Goal: Task Accomplishment & Management: Complete application form

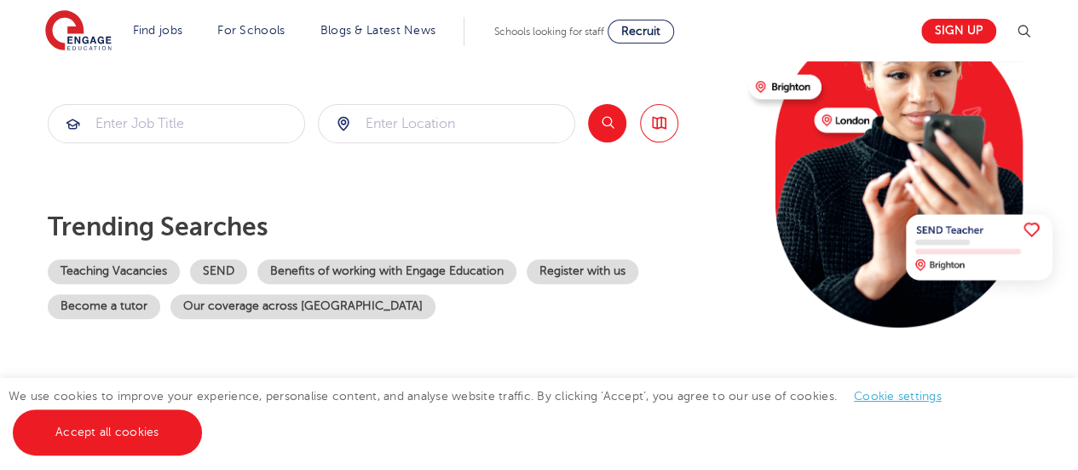
scroll to position [223, 0]
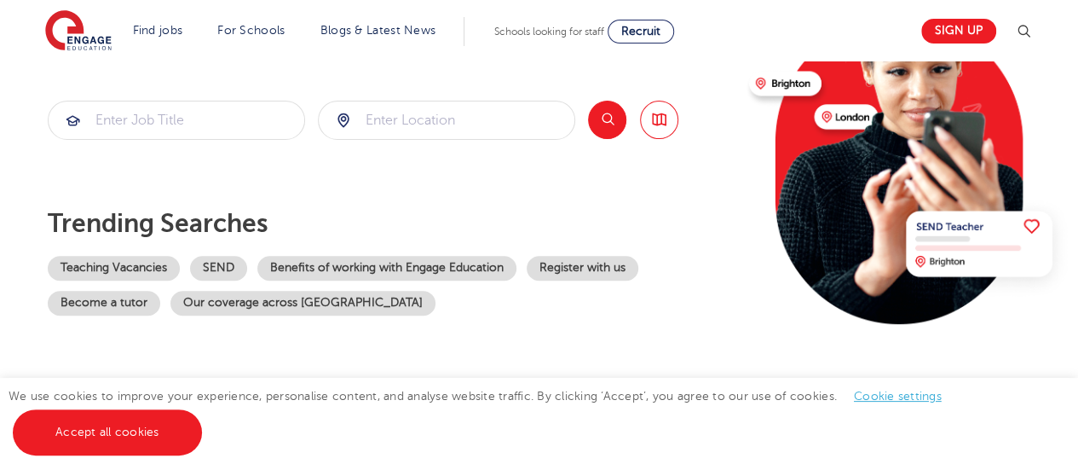
click at [84, 434] on link "Accept all cookies" at bounding box center [107, 432] width 189 height 46
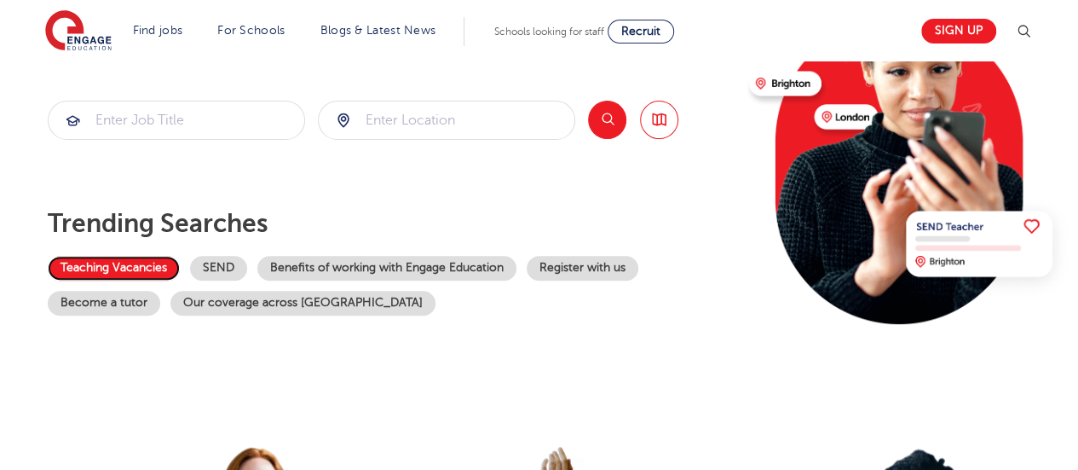
click at [92, 260] on link "Teaching Vacancies" at bounding box center [114, 268] width 132 height 25
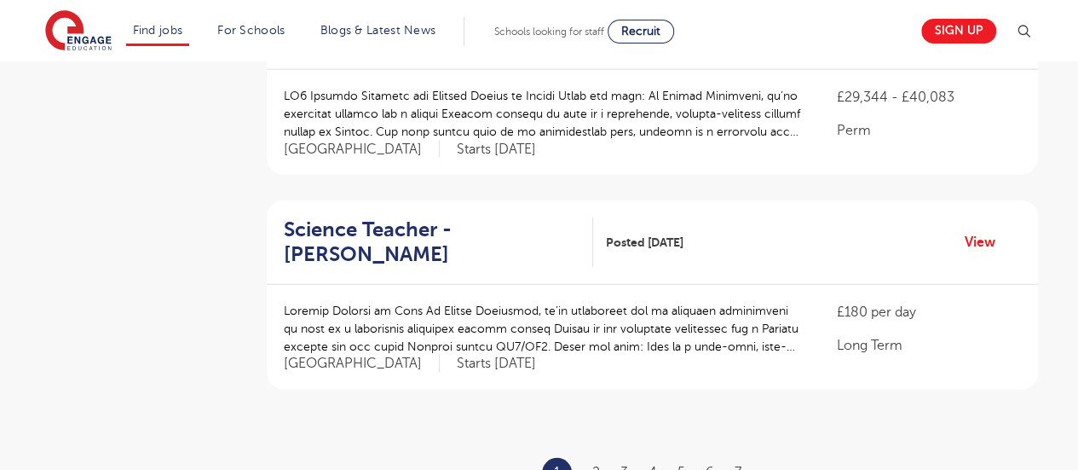
scroll to position [1963, 0]
click at [593, 464] on link "2" at bounding box center [596, 471] width 8 height 15
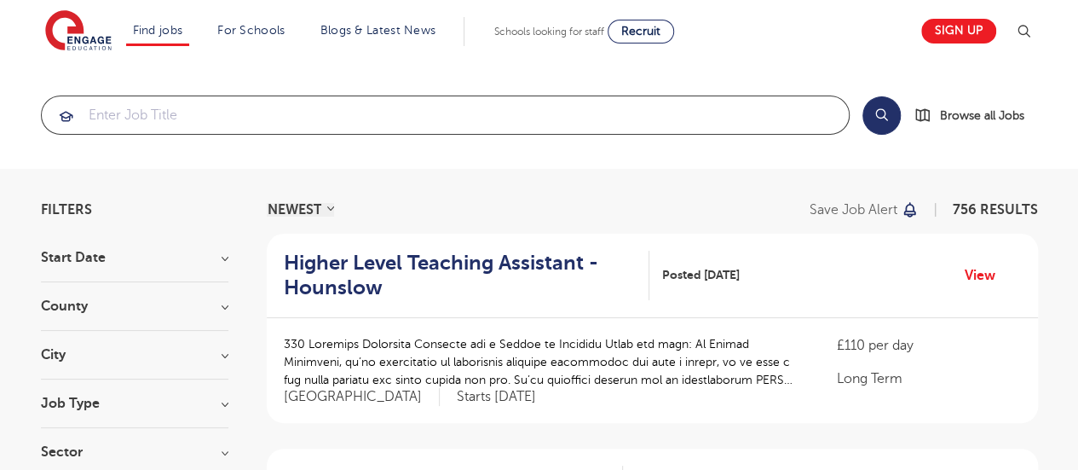
click at [163, 115] on input "search" at bounding box center [445, 114] width 807 height 37
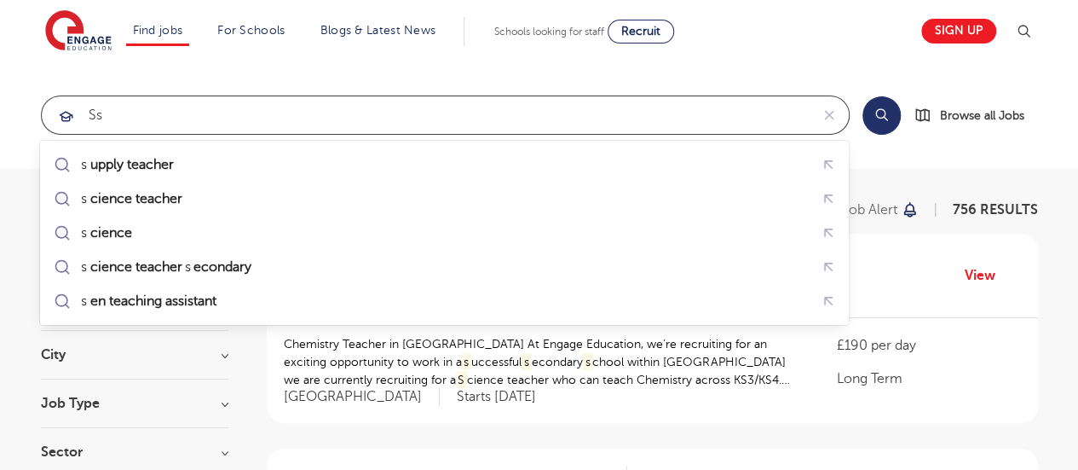
type input "s"
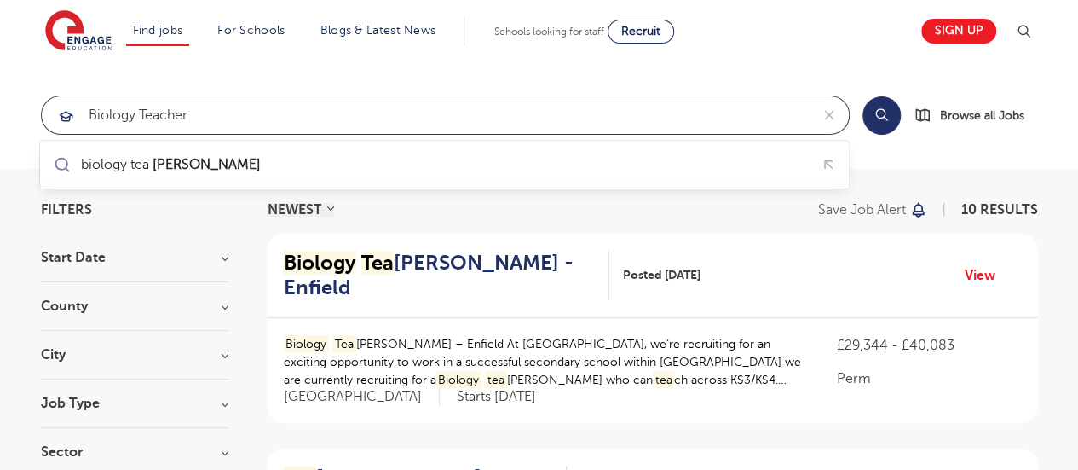
type input "biology teacher"
click button "Submit" at bounding box center [0, 0] width 0 height 0
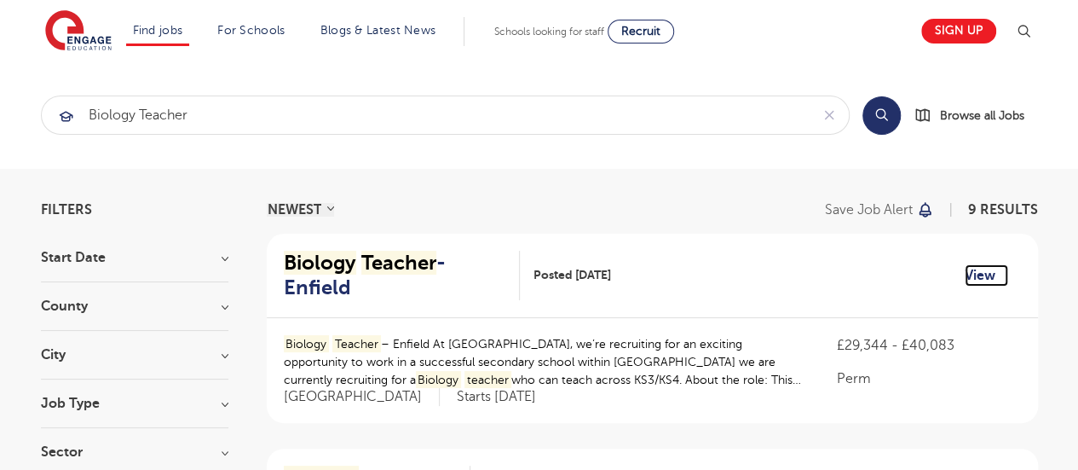
click at [983, 264] on link "View" at bounding box center [986, 275] width 43 height 22
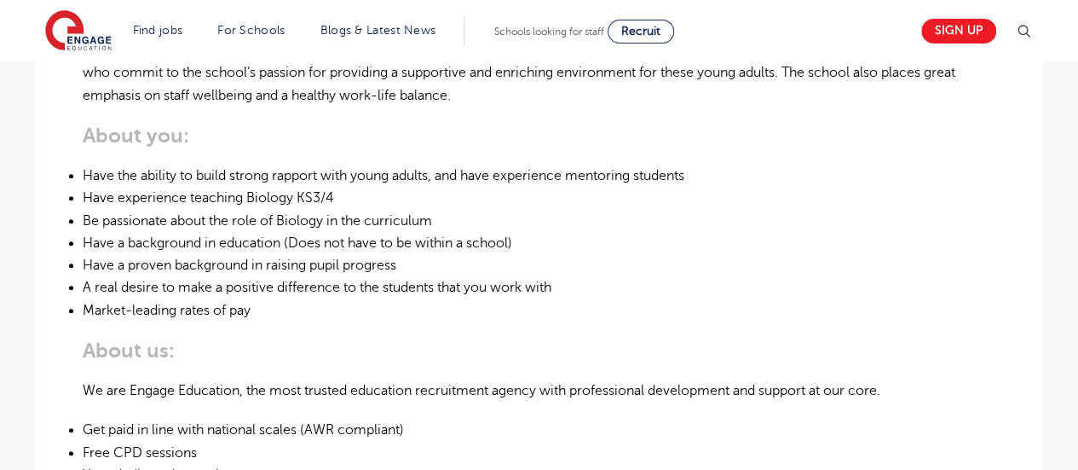
scroll to position [660, 0]
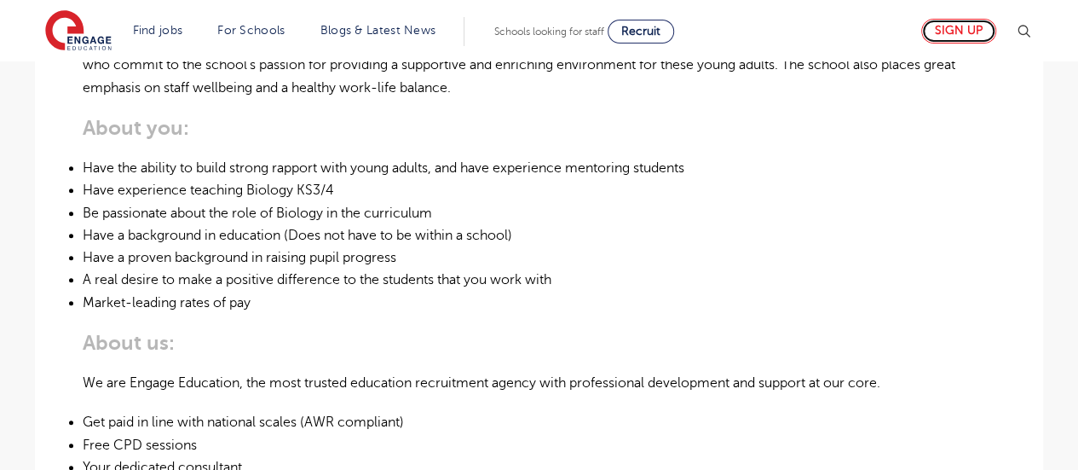
click at [954, 29] on link "Sign up" at bounding box center [958, 31] width 75 height 25
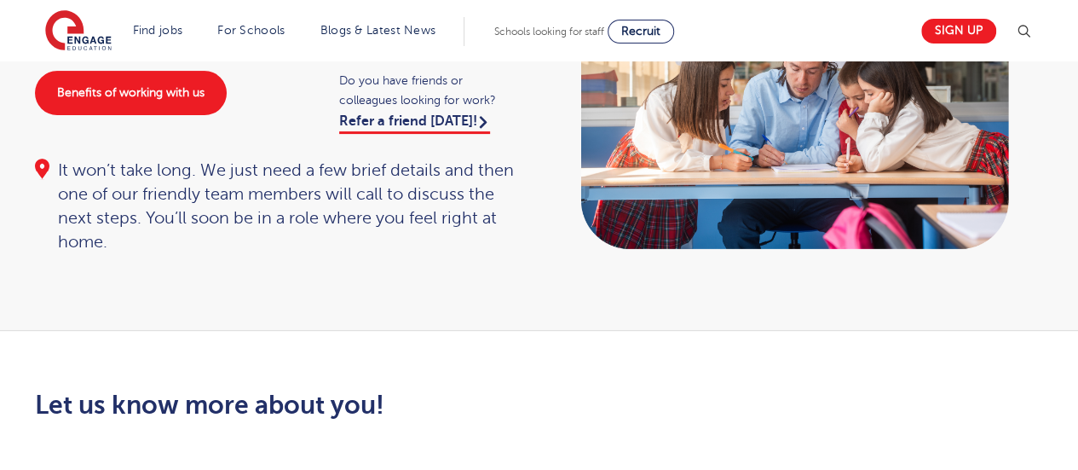
scroll to position [191, 0]
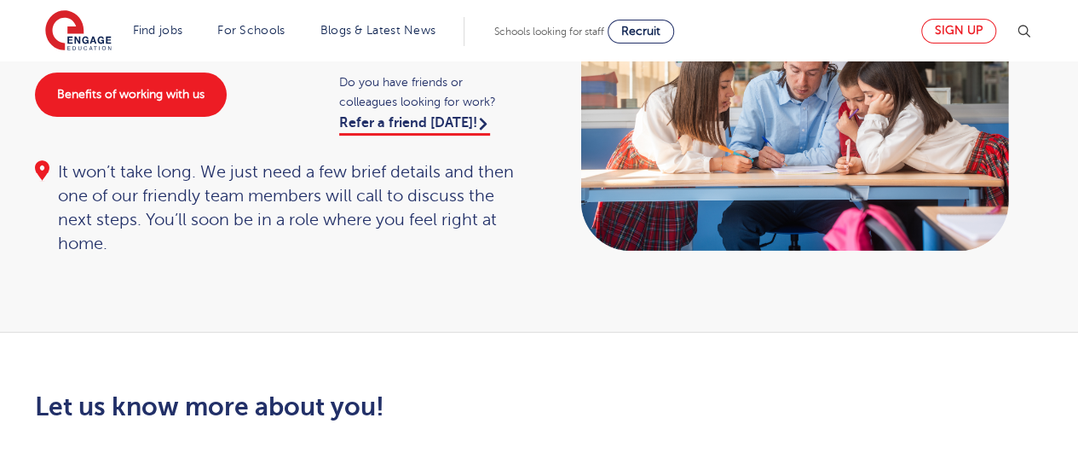
click at [967, 33] on link "Sign up" at bounding box center [958, 31] width 75 height 25
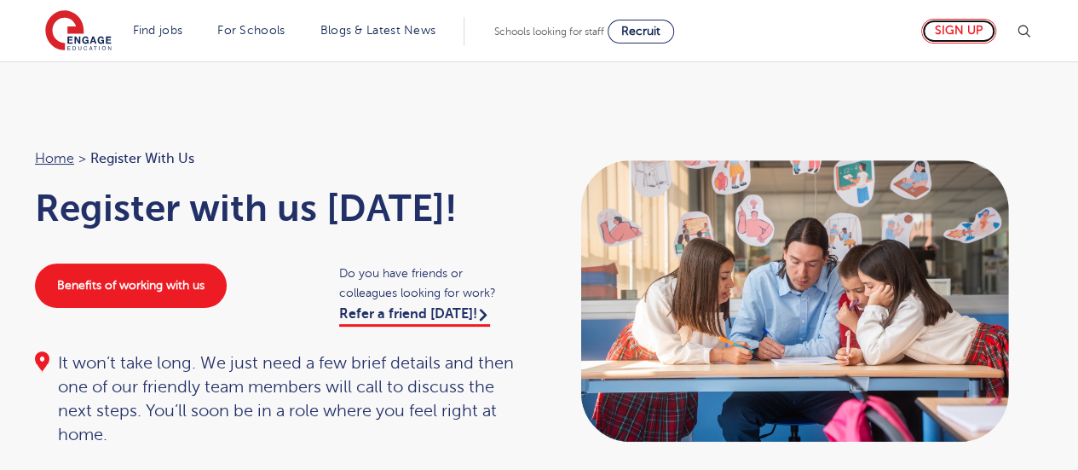
click at [956, 32] on link "Sign up" at bounding box center [958, 31] width 75 height 25
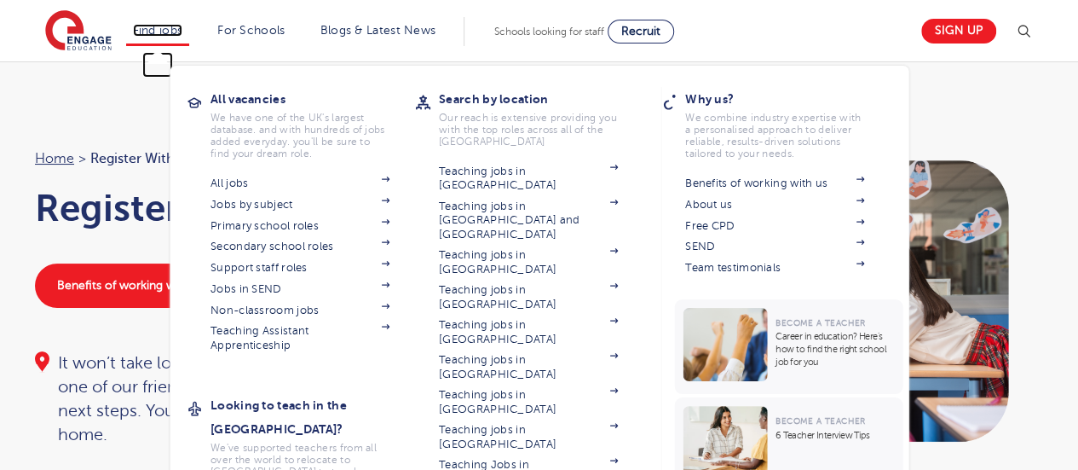
click at [147, 24] on link "Find jobs" at bounding box center [158, 30] width 50 height 13
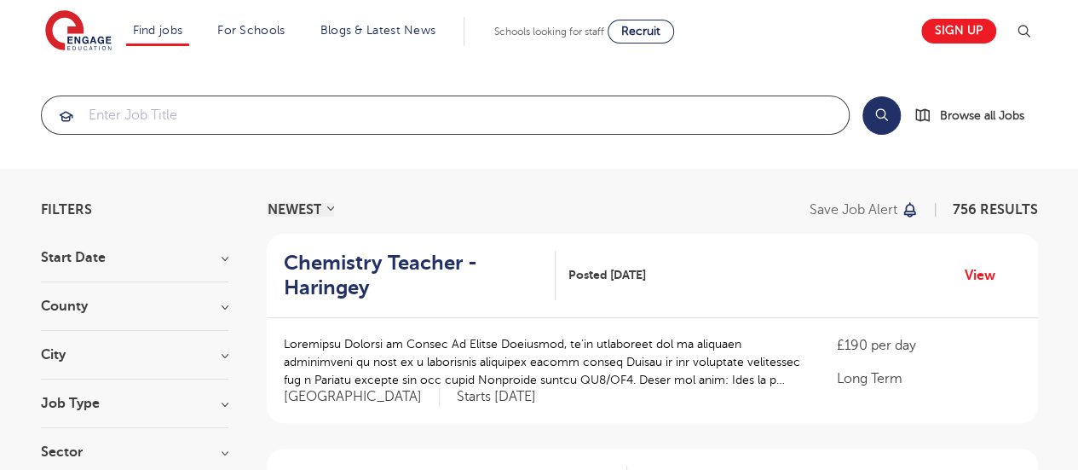
click at [148, 119] on input "search" at bounding box center [445, 114] width 807 height 37
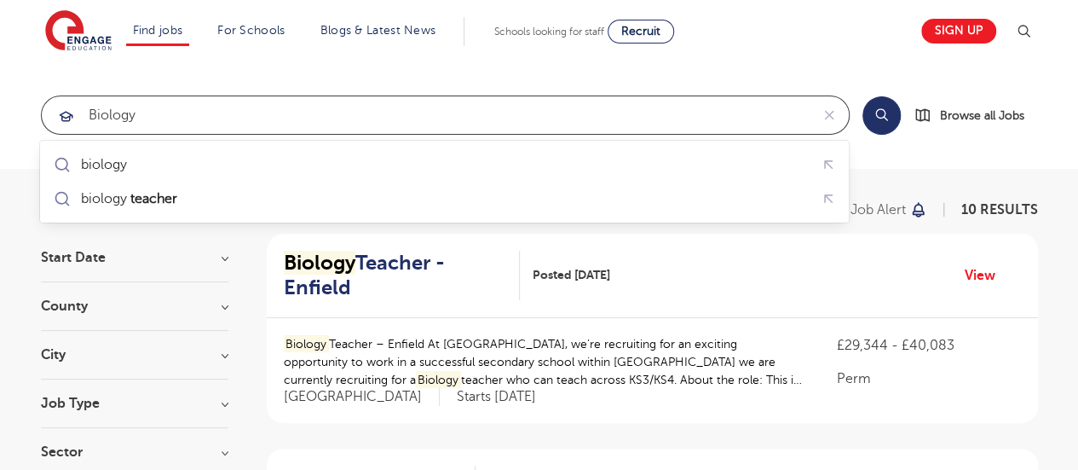
type input "Biology"
click button "Submit" at bounding box center [0, 0] width 0 height 0
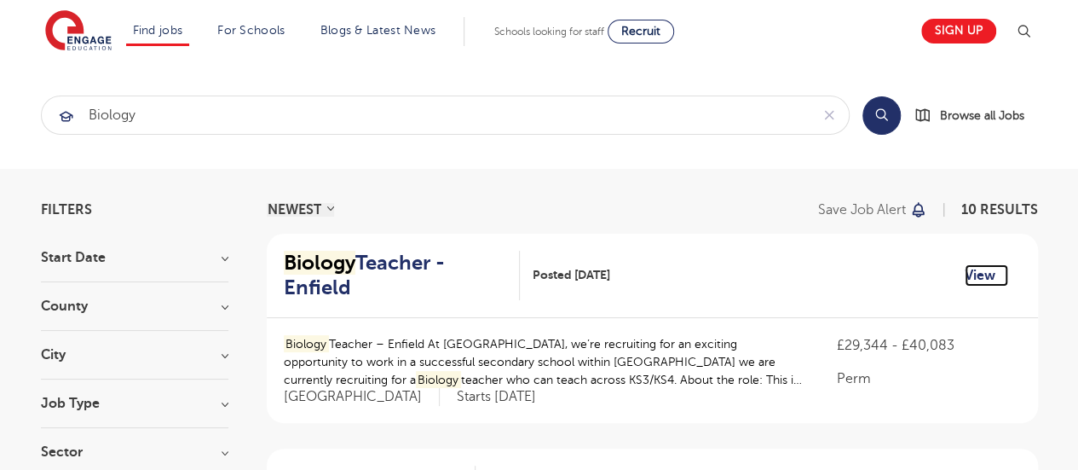
click at [972, 273] on link "View" at bounding box center [986, 275] width 43 height 22
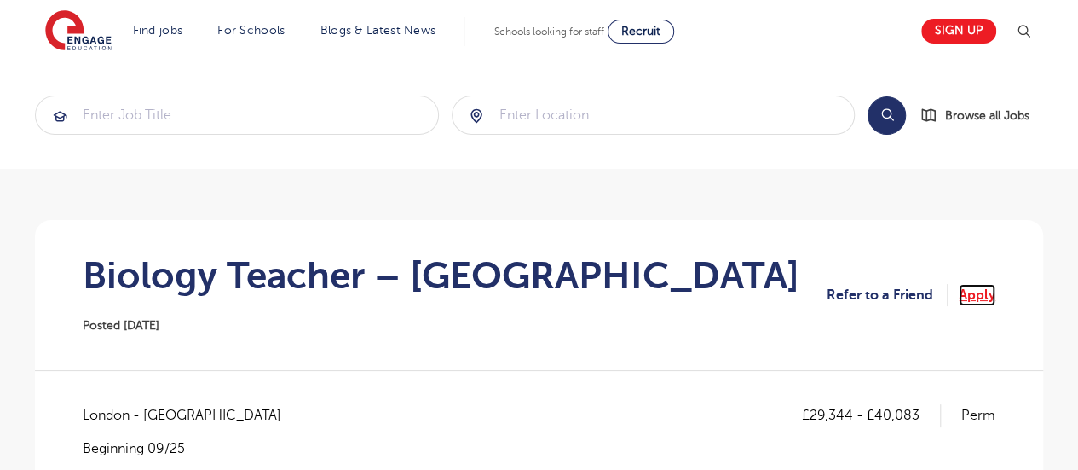
click at [982, 298] on link "Apply" at bounding box center [977, 295] width 37 height 22
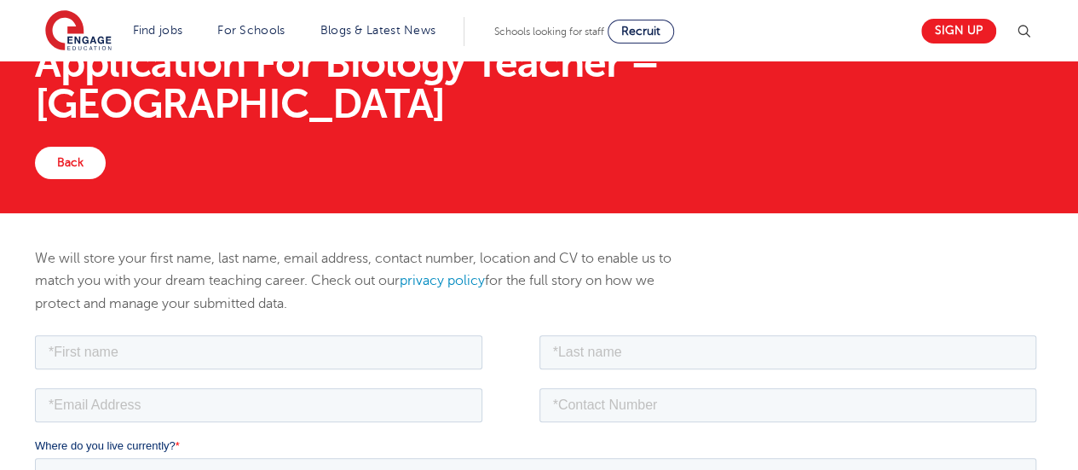
scroll to position [82, 0]
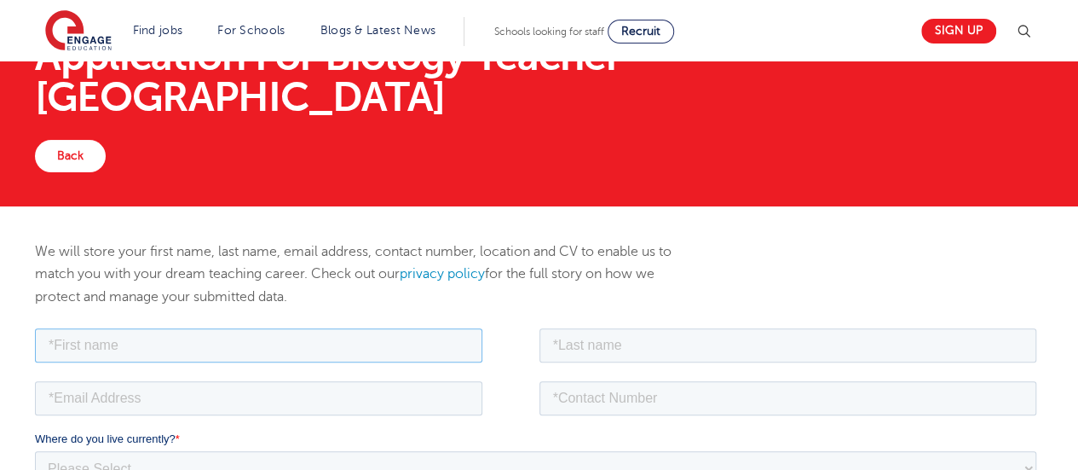
click at [141, 350] on input "text" at bounding box center [258, 344] width 447 height 34
type input "Ronald"
type input "Campos"
type input "roncampos21@gmail.com"
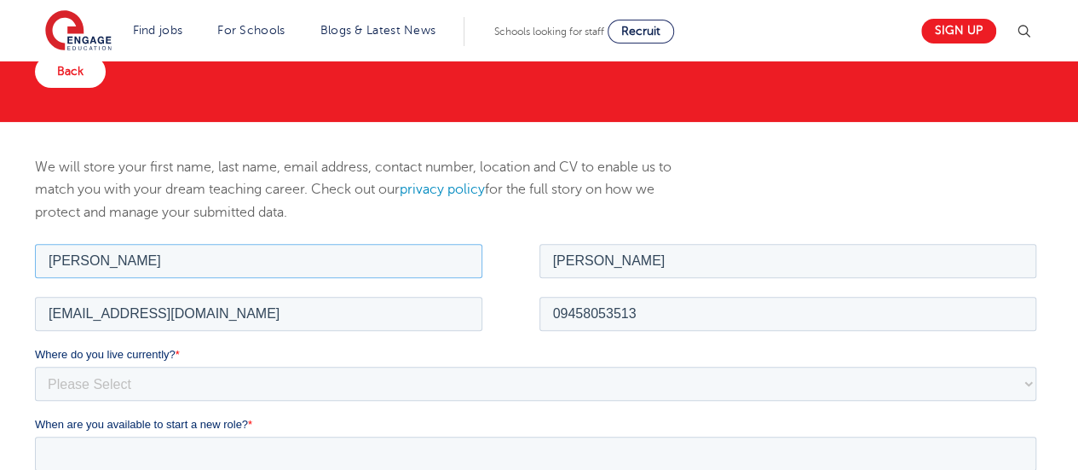
scroll to position [190, 0]
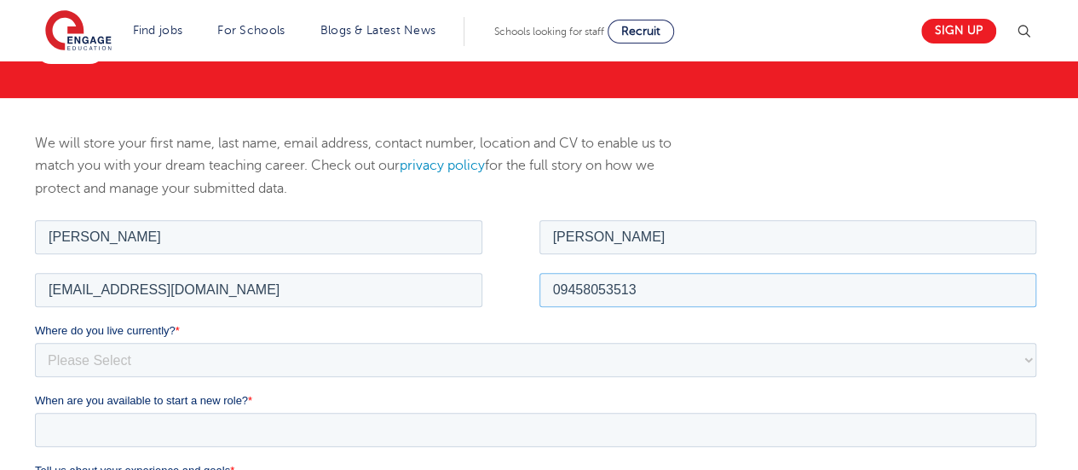
click at [562, 291] on input "09458053513" at bounding box center [788, 289] width 498 height 34
type input "+639458053513"
click at [153, 371] on select "Please Select UK Canada Ireland Australia New Zealand Europe USA South Africa J…" at bounding box center [535, 359] width 1001 height 34
select select "Asia"
click at [35, 342] on select "Please Select UK Canada Ireland Australia New Zealand Europe USA South Africa J…" at bounding box center [535, 359] width 1001 height 34
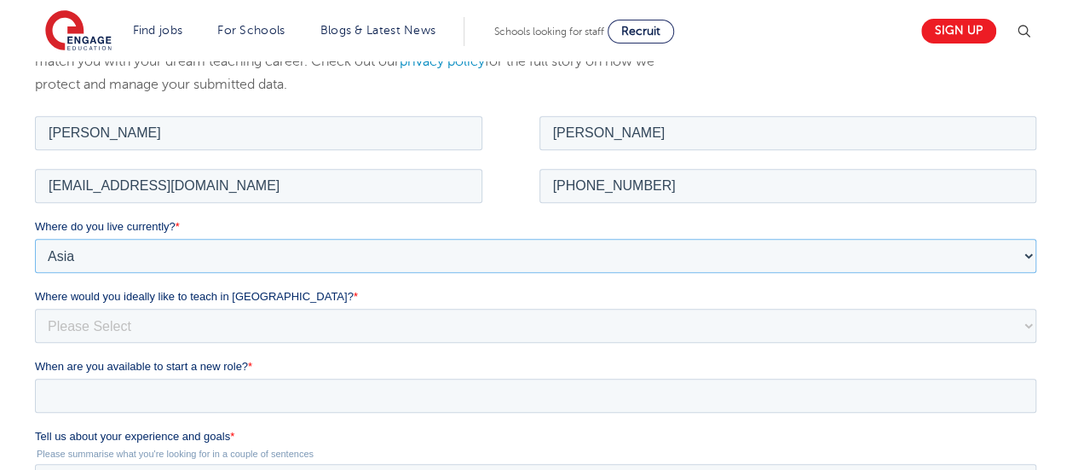
scroll to position [305, 0]
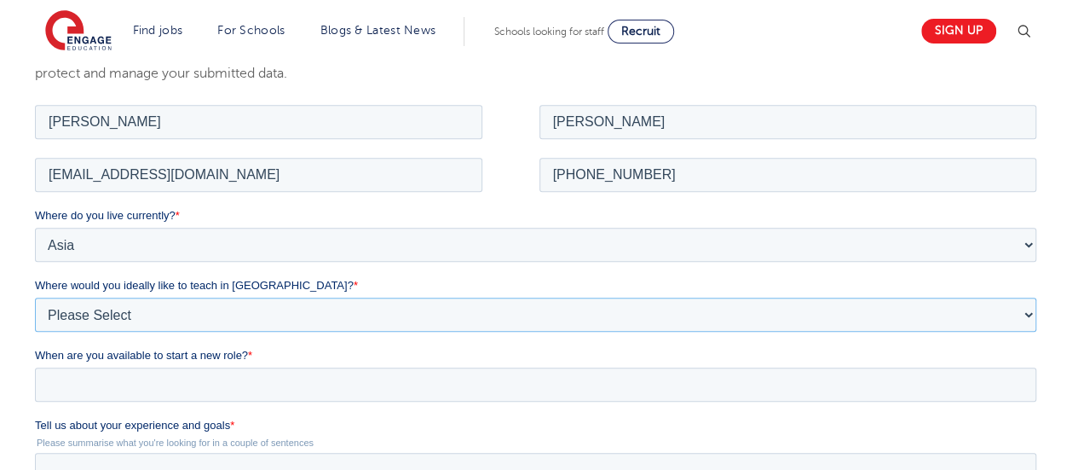
click at [183, 315] on select "Please Select I'm flexible! London Any city in England Greater London/Home Coun…" at bounding box center [535, 314] width 1001 height 34
select select "Flexible"
click at [35, 297] on select "Please Select I'm flexible! London Any city in England Greater London/Home Coun…" at bounding box center [535, 314] width 1001 height 34
click at [259, 310] on select "Please Select I'm flexible! London Any city in England Greater London/Home Coun…" at bounding box center [535, 314] width 1001 height 34
click at [35, 297] on select "Please Select I'm flexible! London Any city in England Greater London/Home Coun…" at bounding box center [535, 314] width 1001 height 34
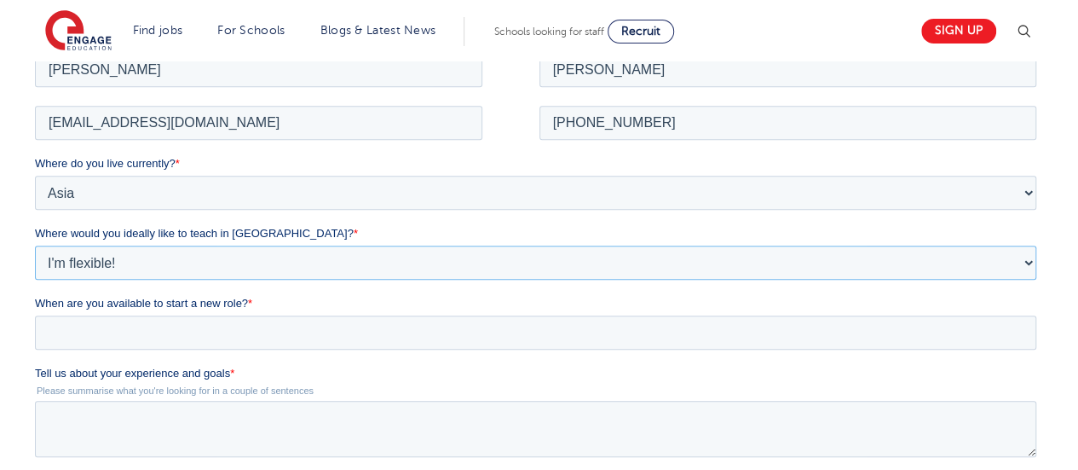
scroll to position [377, 0]
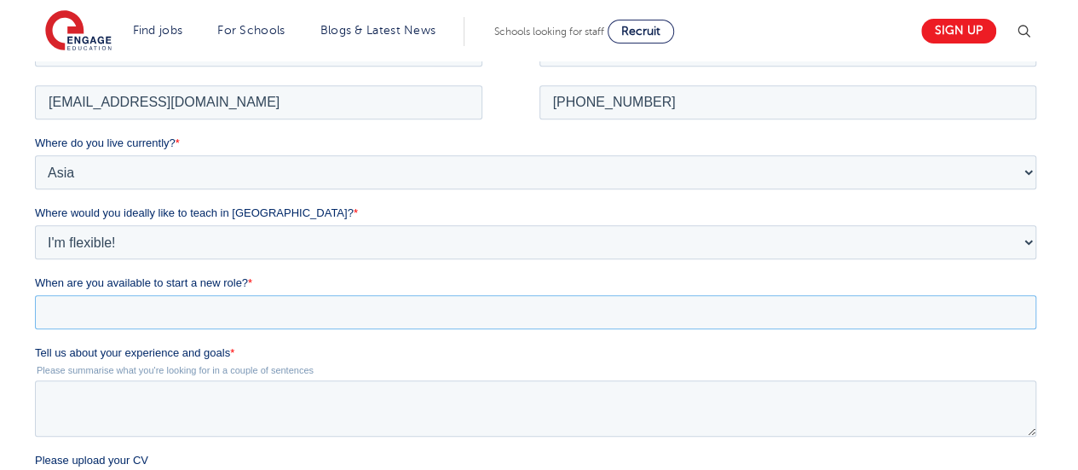
click at [124, 302] on input "When are you available to start a new role? *" at bounding box center [535, 311] width 1001 height 34
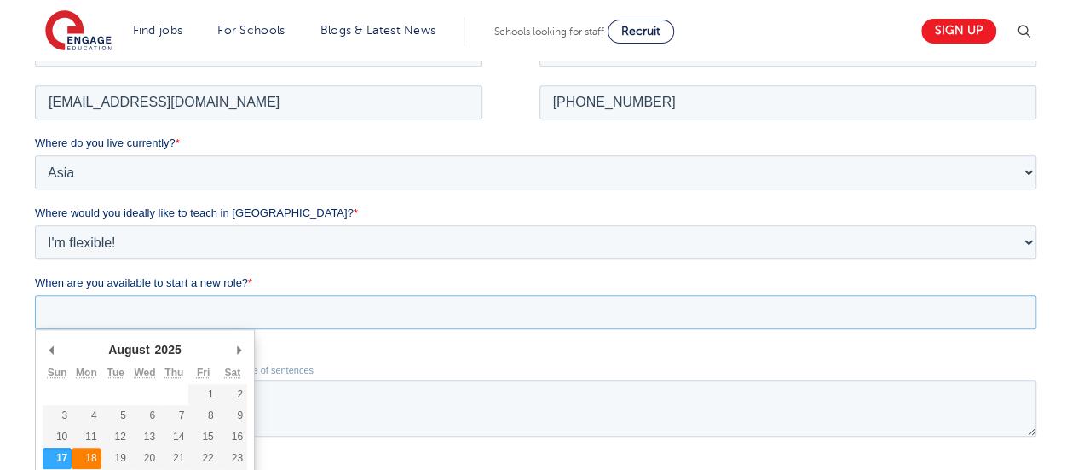
type div "2025-08-18"
type input "2025/08/18"
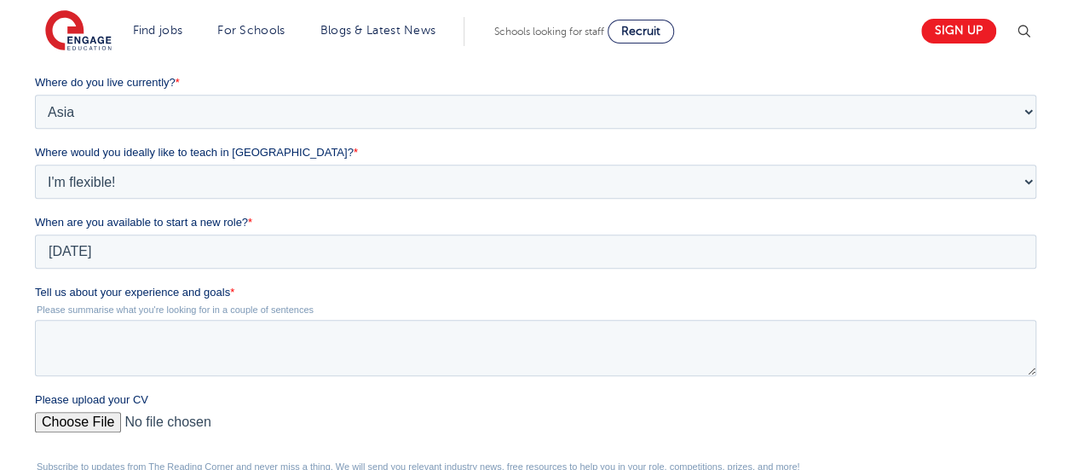
scroll to position [441, 0]
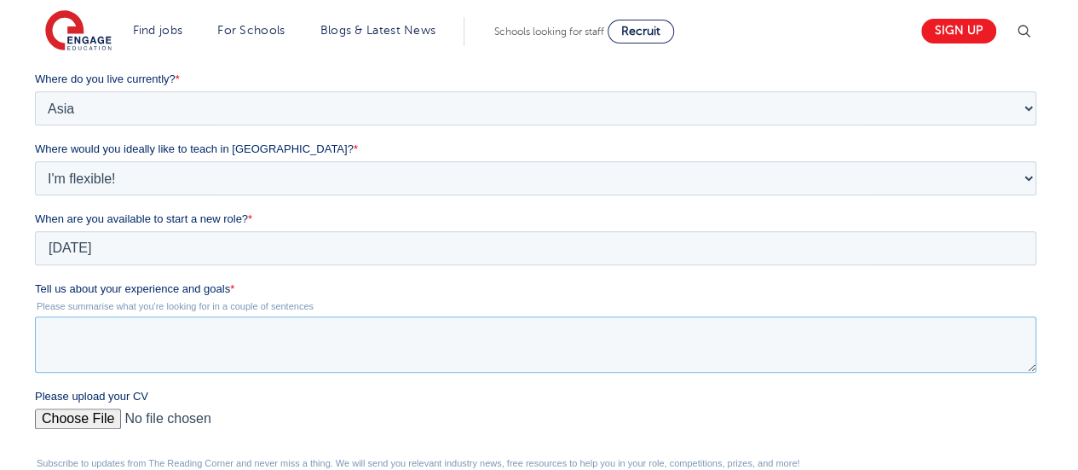
click at [152, 341] on textarea "Tell us about your experience and goals *" at bounding box center [535, 344] width 1001 height 56
click at [137, 329] on textarea "Tell us about your experience and goals *" at bounding box center [535, 344] width 1001 height 56
paste textarea "My name is Ronald Campos, a science educator from the Philippines. I have 22 ye…"
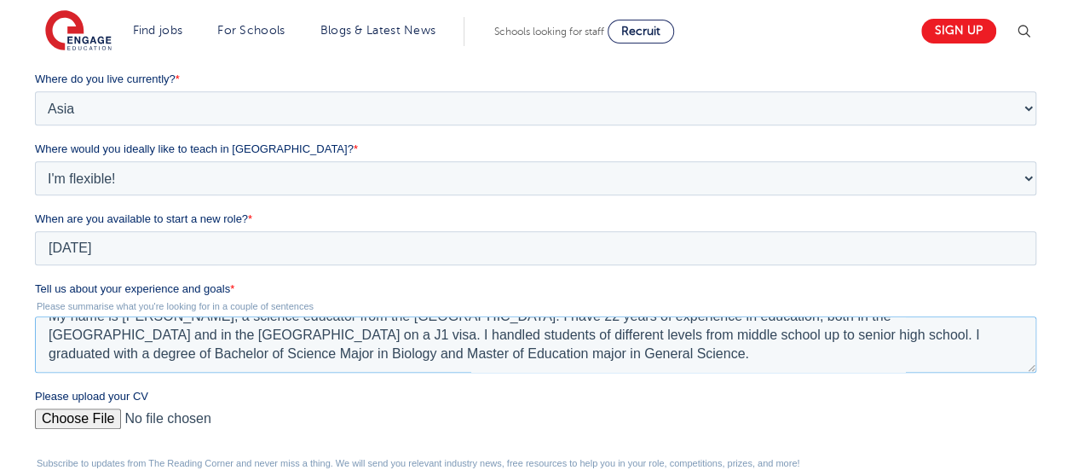
scroll to position [0, 0]
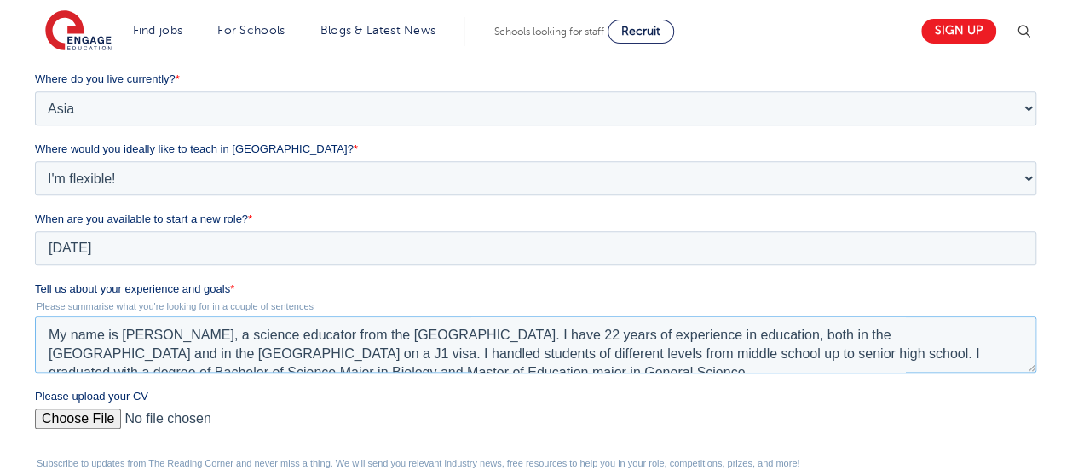
click at [235, 336] on textarea "My name is Ronald Campos, a science educator from the Philippines. I have 22 ye…" at bounding box center [535, 344] width 1001 height 56
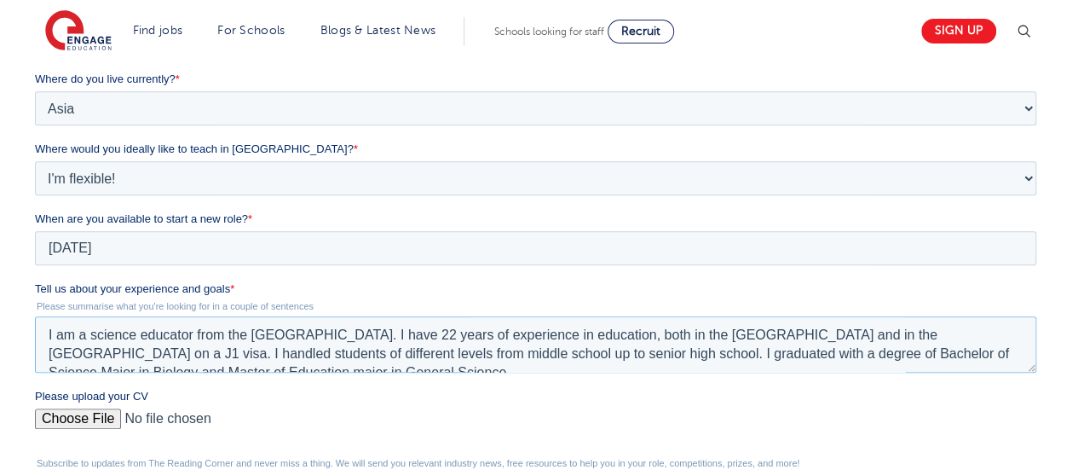
click at [191, 333] on textarea "I am a science educator from the Philippines. I have 22 years of experience in …" at bounding box center [535, 344] width 1001 height 56
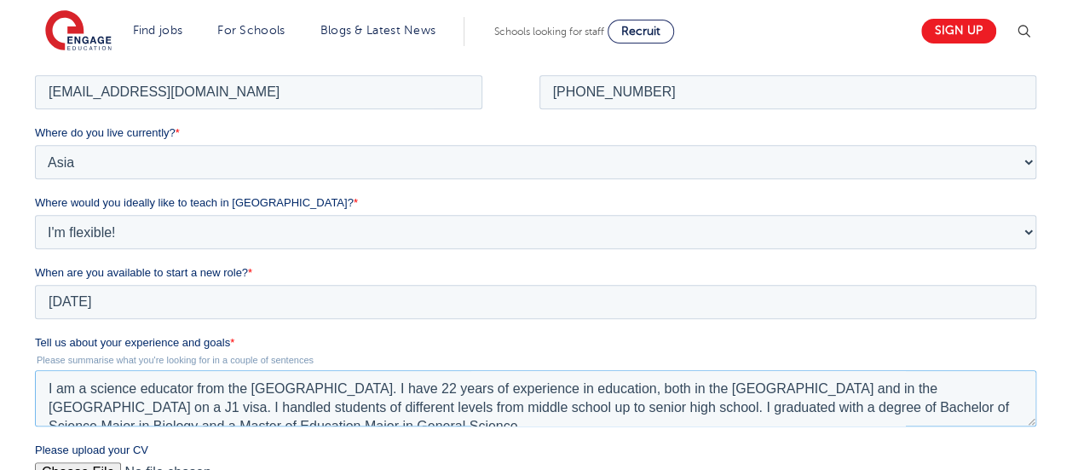
scroll to position [37, 0]
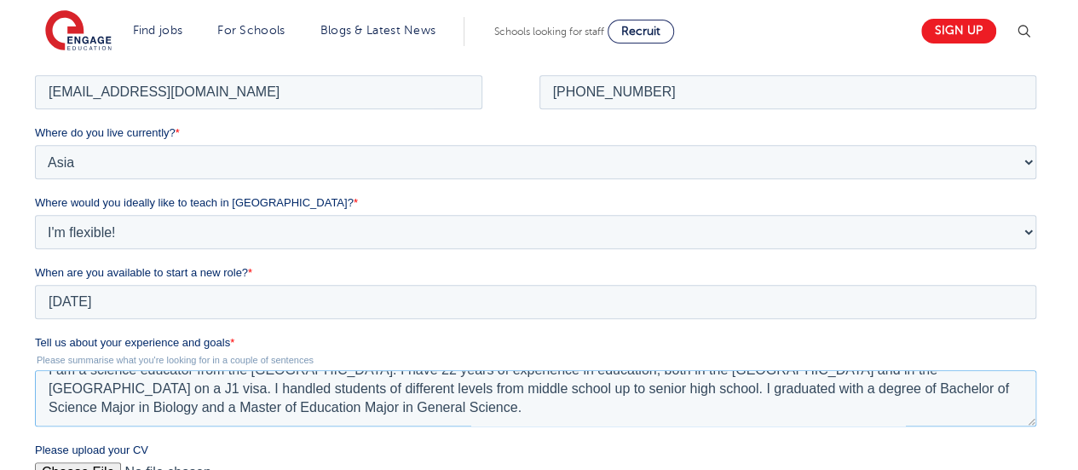
type textarea "I am a science educator from the Philippines. I have 22 years of experience in …"
click at [89, 465] on input "Please upload your CV" at bounding box center [535, 478] width 1001 height 34
type input "C:\fakepath\[PERSON_NAME].pdf"
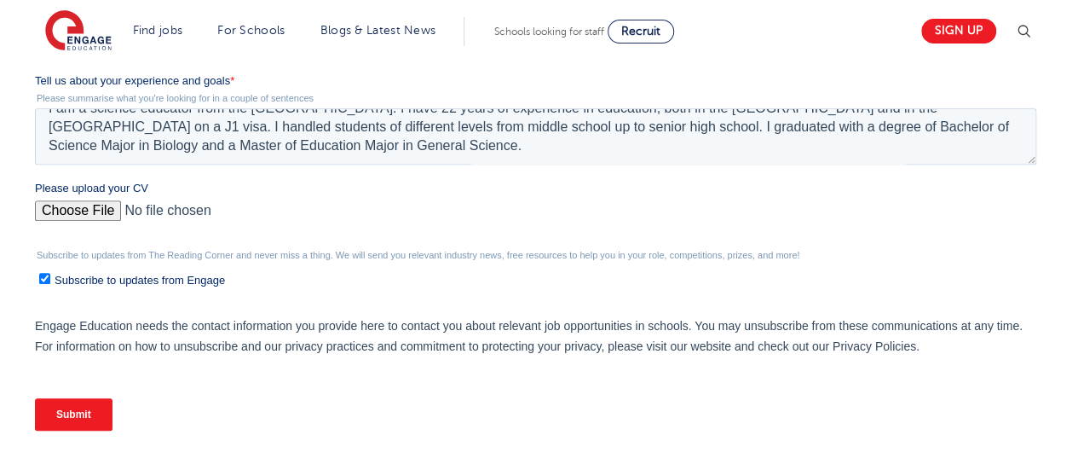
scroll to position [605, 0]
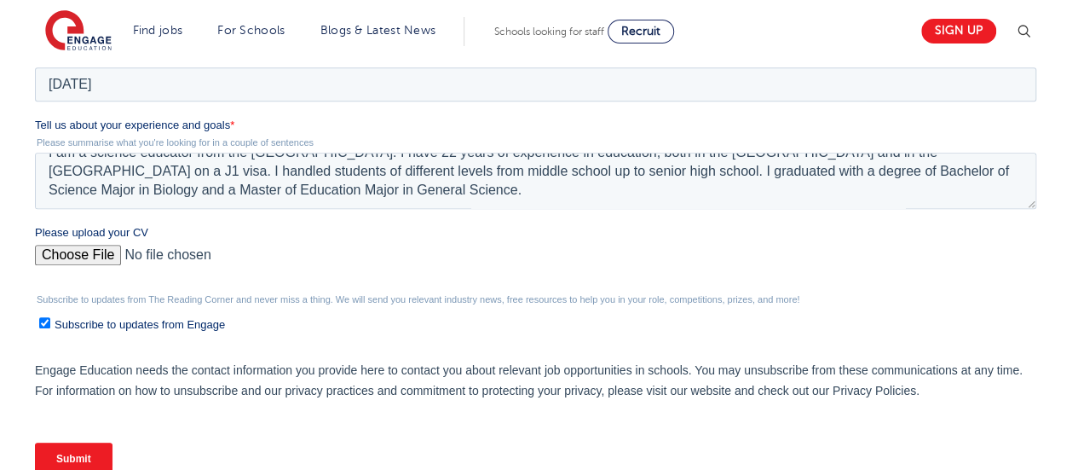
click at [84, 461] on input "Submit" at bounding box center [74, 458] width 78 height 32
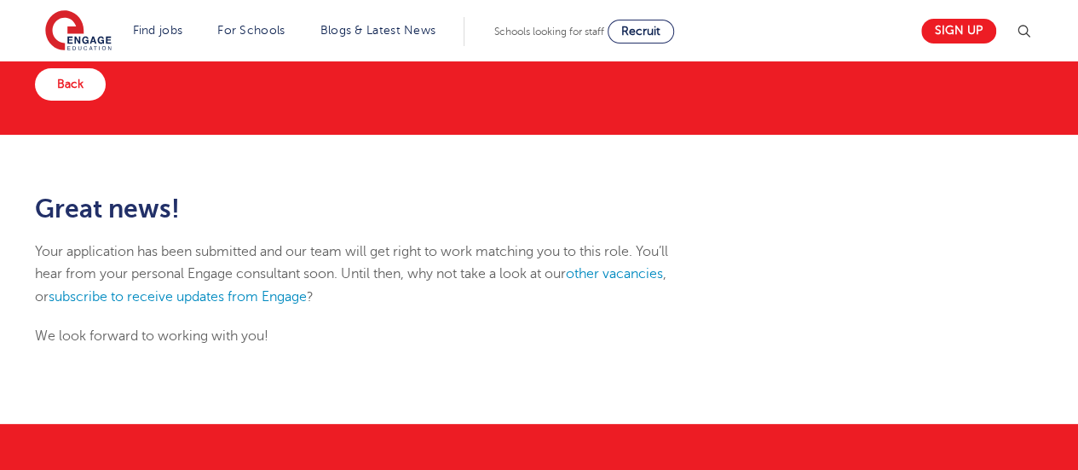
scroll to position [121, 0]
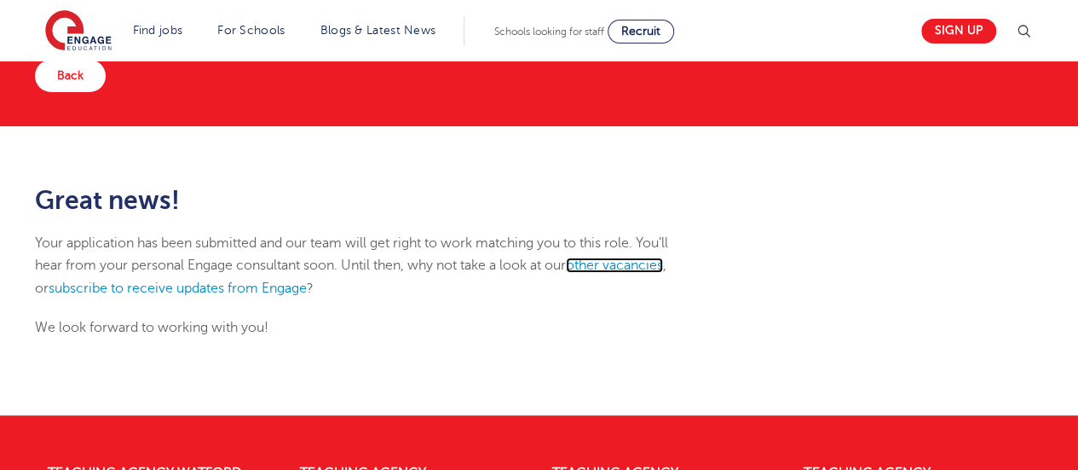
click at [631, 259] on link "other vacancies" at bounding box center [614, 264] width 97 height 15
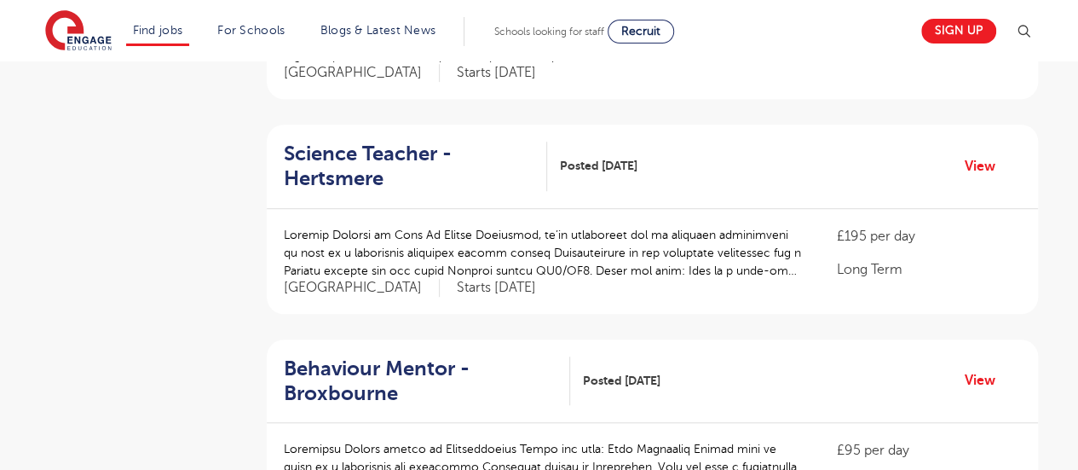
scroll to position [539, 0]
click at [621, 249] on p at bounding box center [543, 252] width 519 height 54
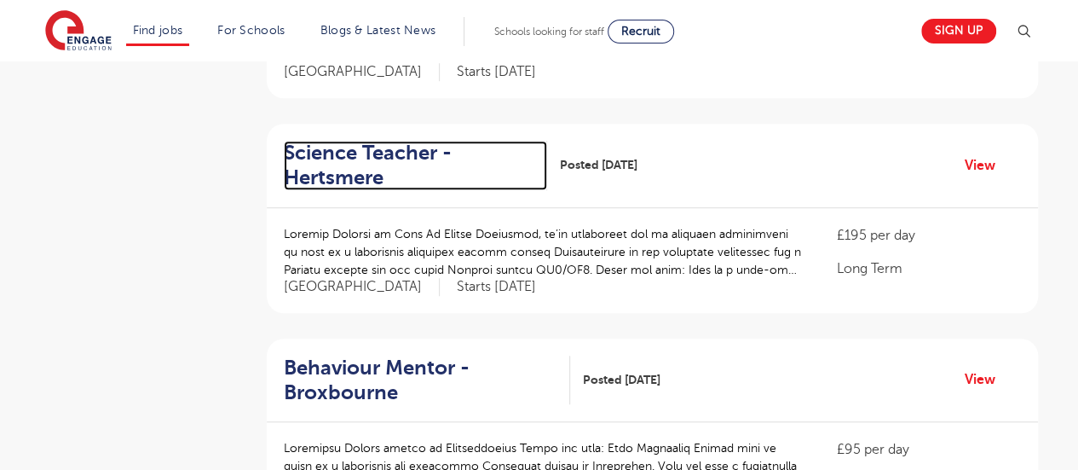
click at [359, 149] on h2 "Science Teacher - Hertsmere" at bounding box center [409, 165] width 250 height 49
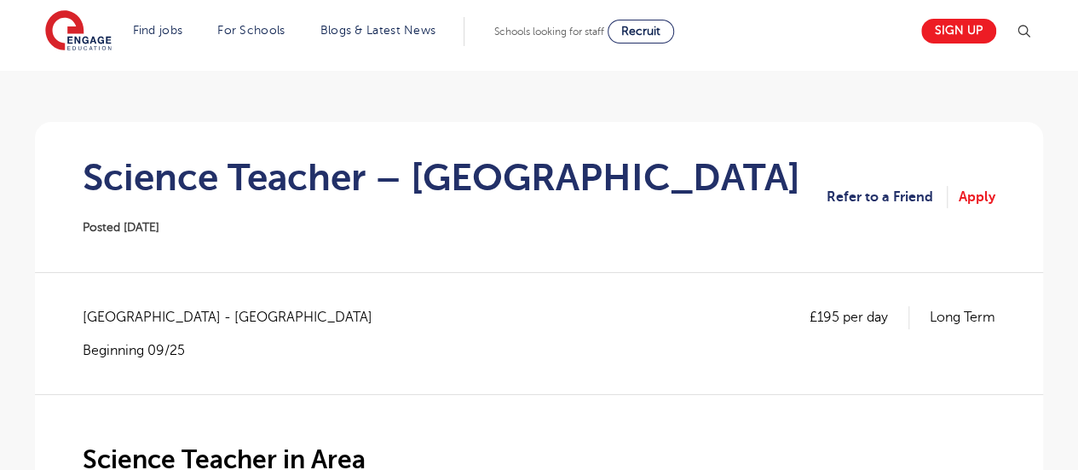
scroll to position [95, 0]
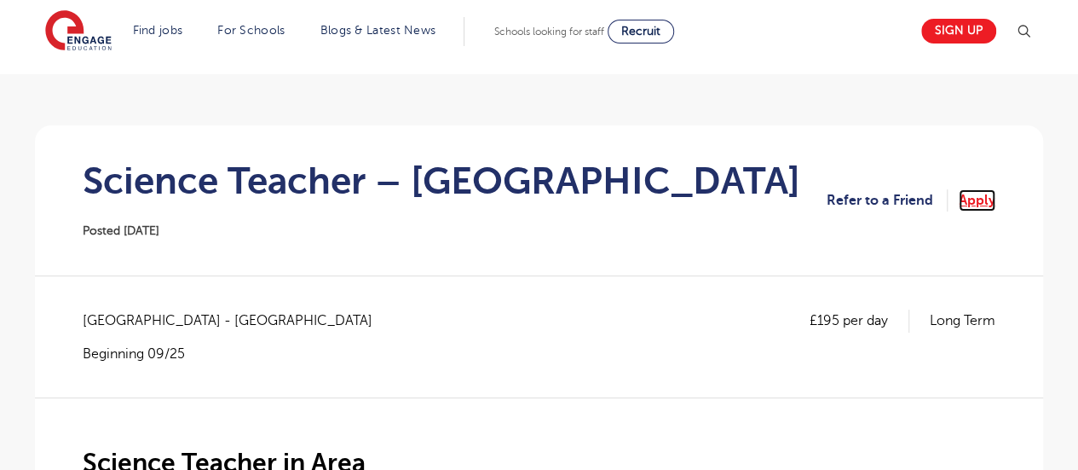
click at [973, 193] on link "Apply" at bounding box center [977, 200] width 37 height 22
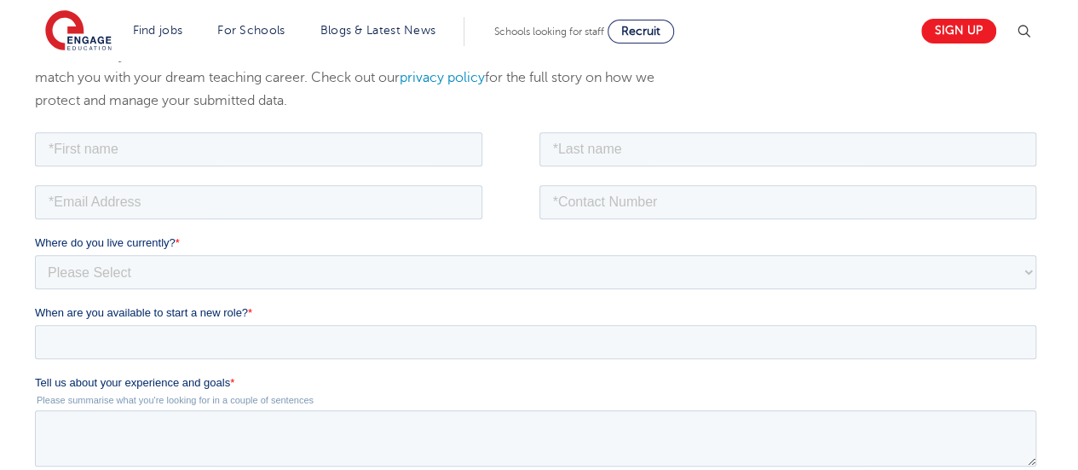
scroll to position [283, 0]
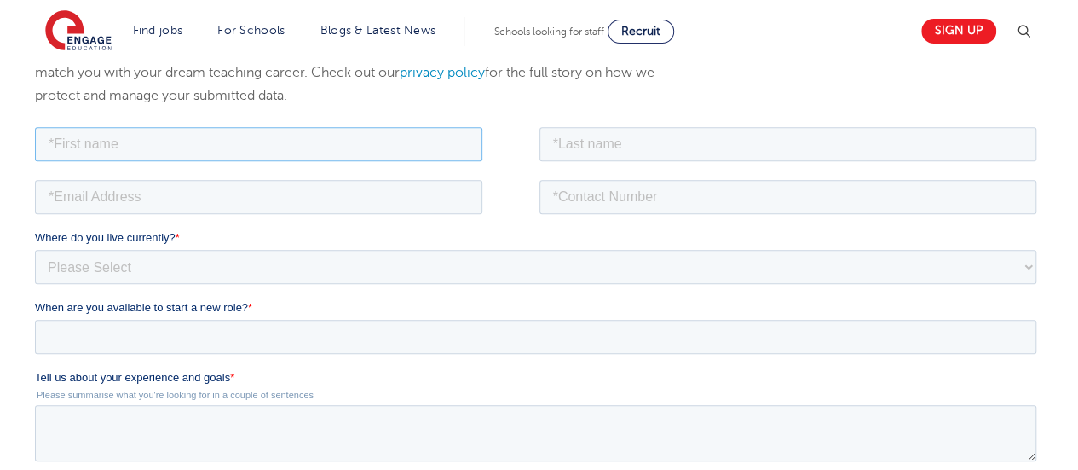
click at [116, 146] on input "text" at bounding box center [258, 143] width 447 height 34
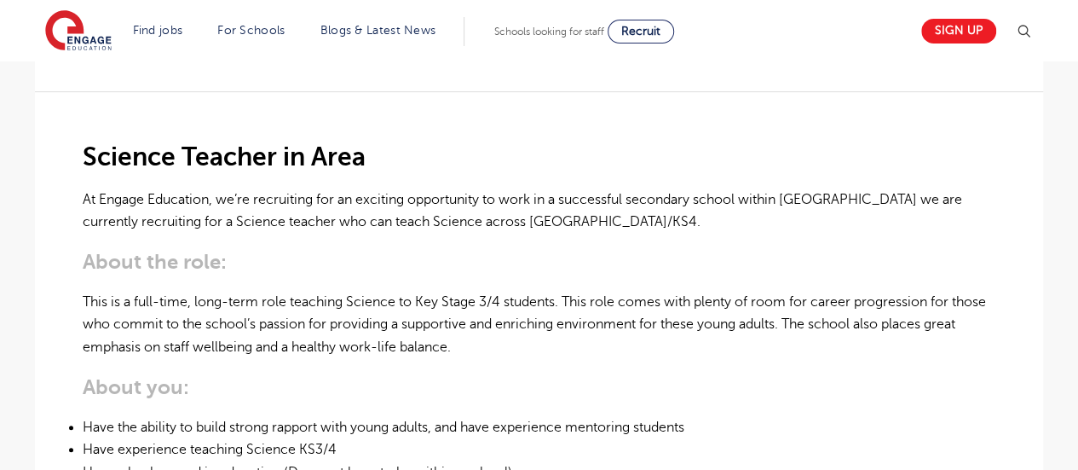
scroll to position [401, 0]
drag, startPoint x: 472, startPoint y: 221, endPoint x: 547, endPoint y: 223, distance: 75.0
click at [547, 223] on p "At Engage Education, we’re recruiting for an exciting opportunity to work in a …" at bounding box center [539, 209] width 913 height 45
copy p "KS3/KS4."
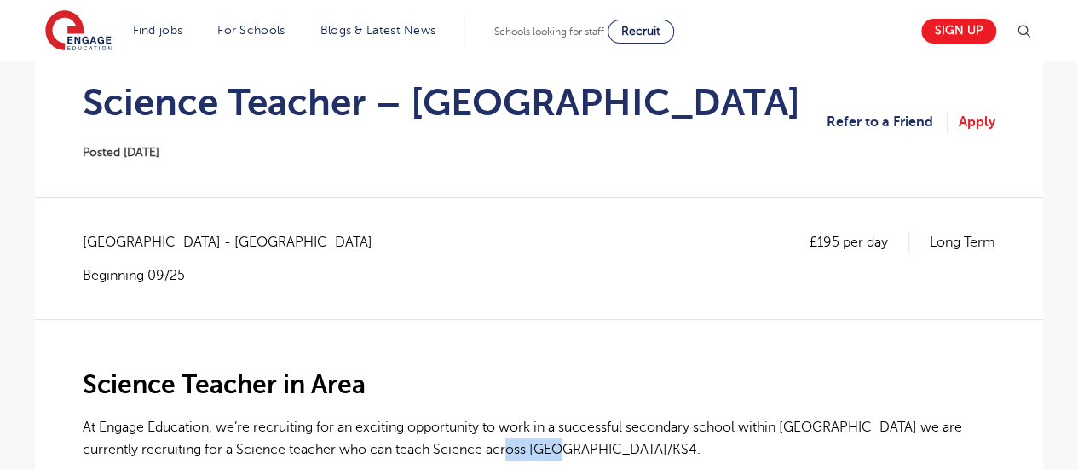
scroll to position [0, 0]
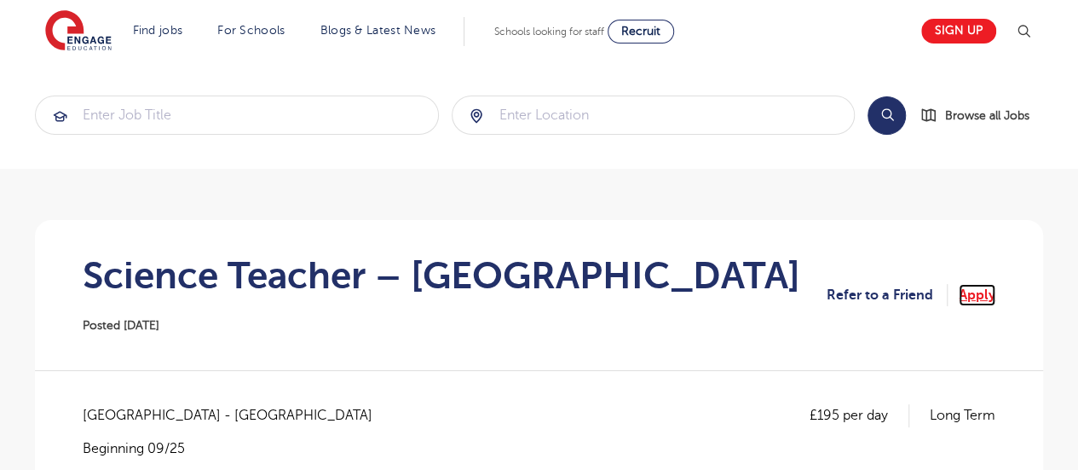
click at [977, 297] on link "Apply" at bounding box center [977, 295] width 37 height 22
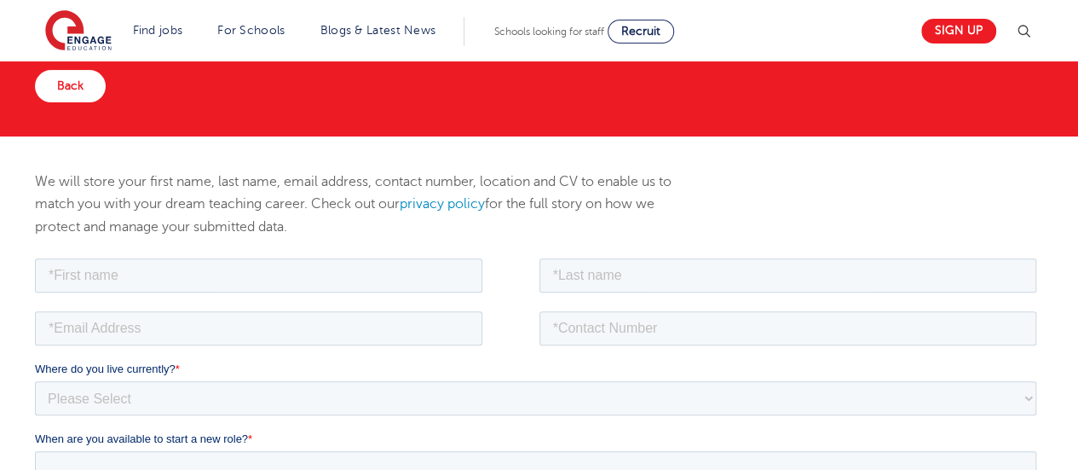
scroll to position [163, 0]
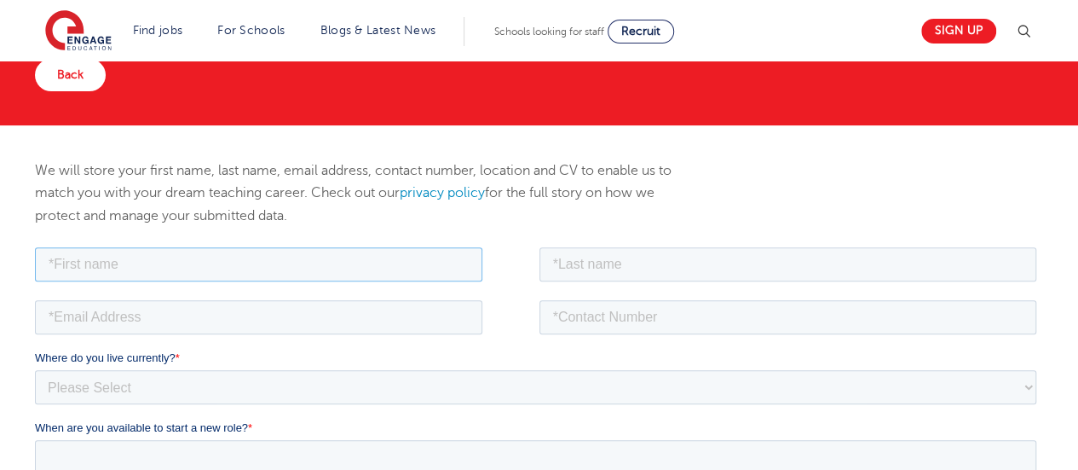
click at [293, 263] on input "text" at bounding box center [258, 263] width 447 height 34
type input "[PERSON_NAME]"
type input "[EMAIL_ADDRESS][DOMAIN_NAME]"
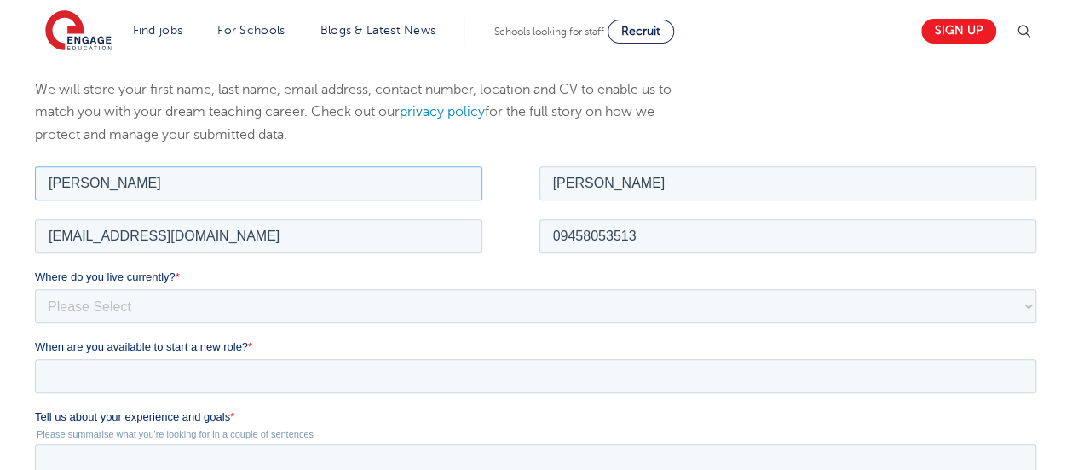
scroll to position [262, 0]
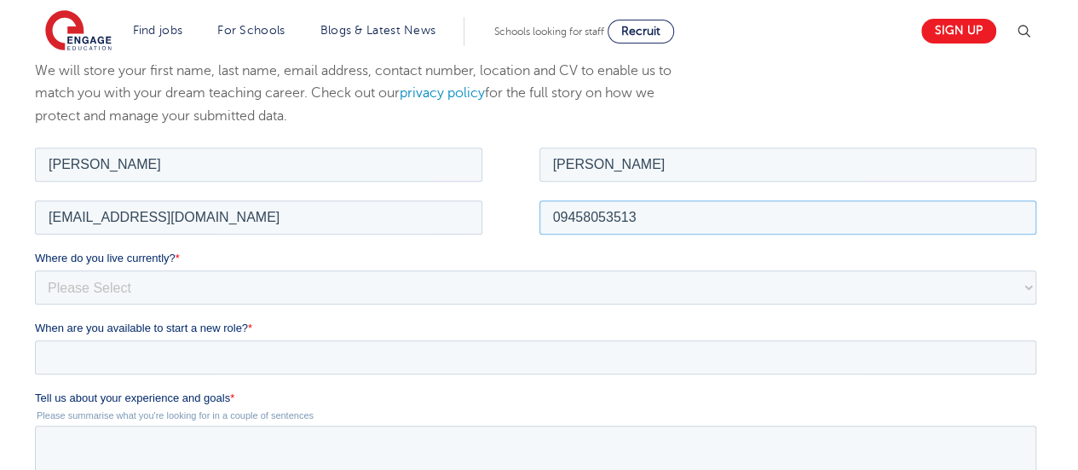
click at [570, 221] on input "09458053513" at bounding box center [788, 216] width 498 height 34
type input "[PHONE_NUMBER]"
click at [154, 284] on select "Please Select [GEOGRAPHIC_DATA] [GEOGRAPHIC_DATA] [GEOGRAPHIC_DATA] [GEOGRAPHIC…" at bounding box center [535, 286] width 1001 height 34
select select "Asia"
click at [35, 269] on select "Please Select UK Canada Ireland Australia New Zealand Europe USA South Africa J…" at bounding box center [535, 286] width 1001 height 34
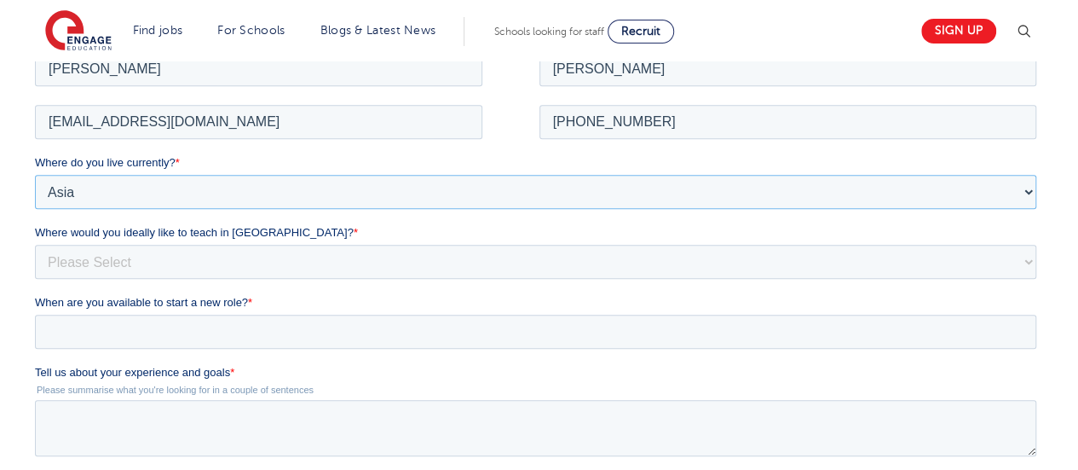
scroll to position [361, 0]
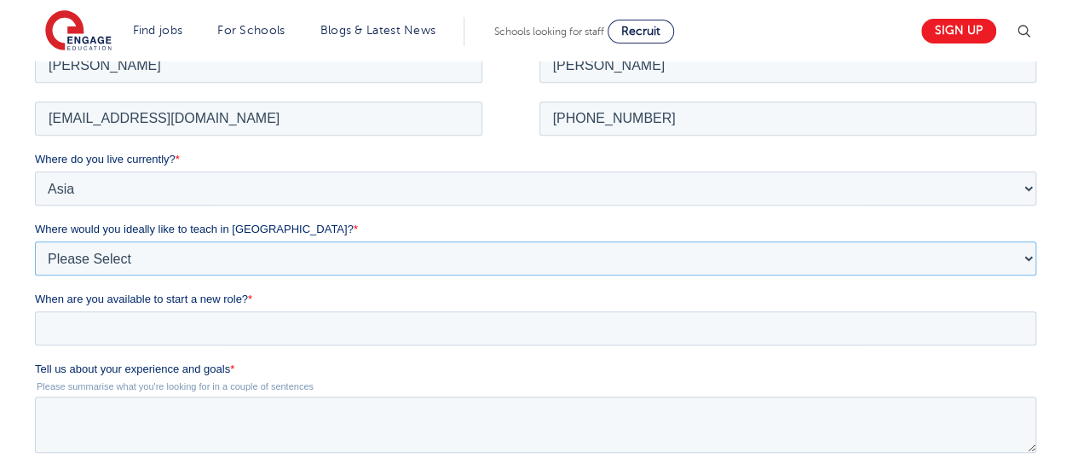
click at [258, 254] on select "Please Select I'm flexible! London Any city in England Greater London/Home Coun…" at bounding box center [535, 257] width 1001 height 34
select select "Flexible"
click at [35, 240] on select "Please Select I'm flexible! London Any city in England Greater London/Home Coun…" at bounding box center [535, 257] width 1001 height 34
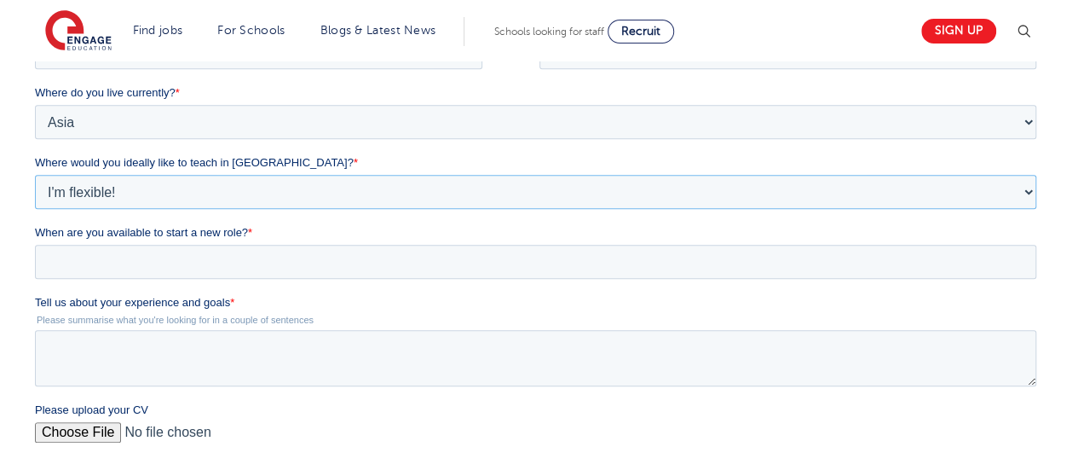
scroll to position [429, 0]
click at [202, 269] on input "When are you available to start a new role? *" at bounding box center [535, 261] width 1001 height 34
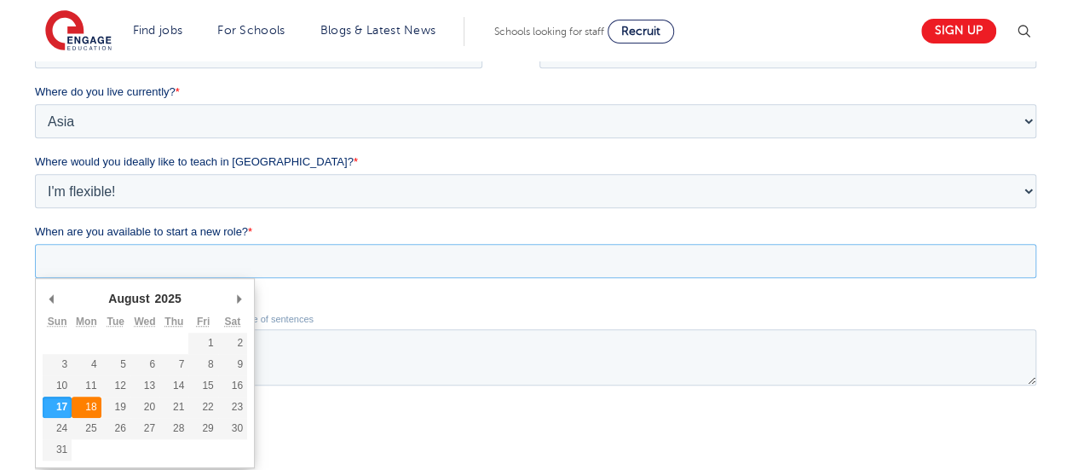
type div "2025-08-18"
type input "2025/08/18"
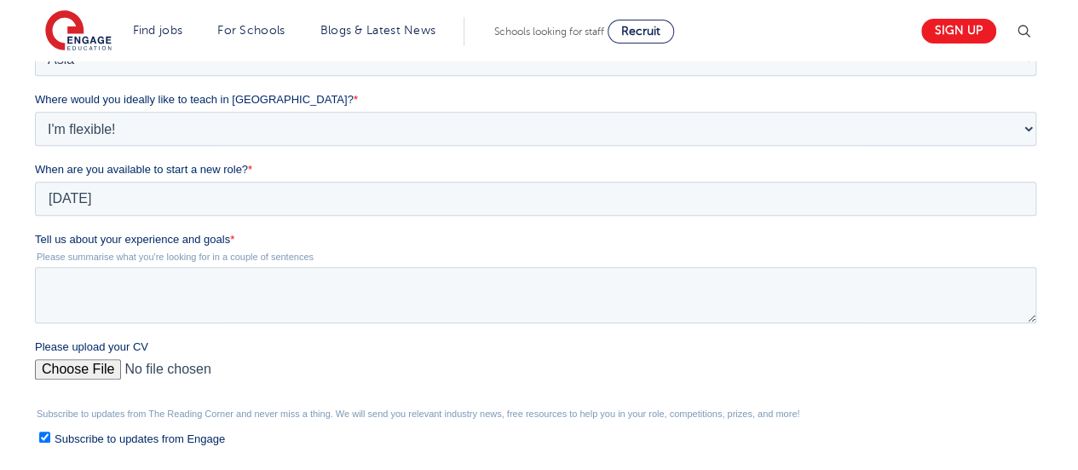
scroll to position [493, 0]
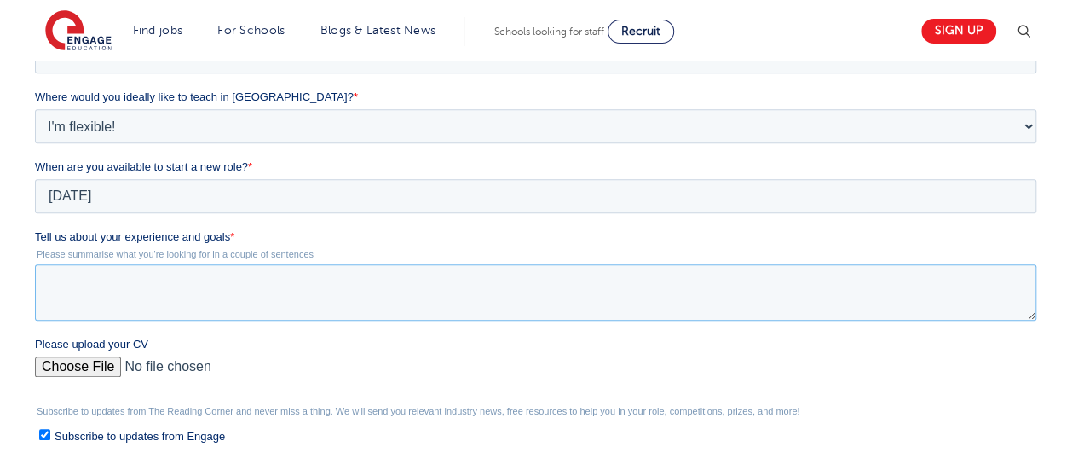
click at [191, 288] on textarea "Tell us about your experience and goals *" at bounding box center [535, 292] width 1001 height 56
click at [171, 291] on textarea "Tell us about your experience and goals *" at bounding box center [535, 292] width 1001 height 56
paste textarea "My name is Ronald Campos, a science educator from the Philippines. I have 22 ye…"
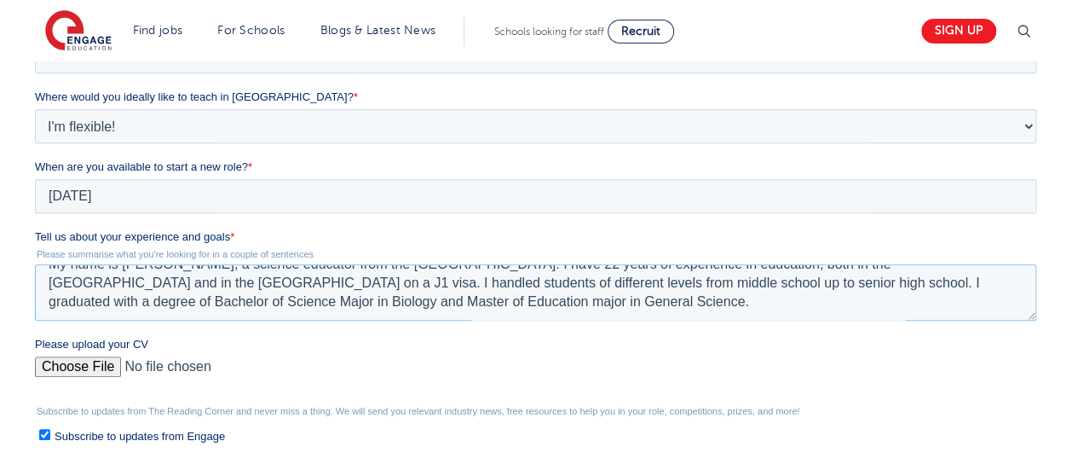
scroll to position [0, 0]
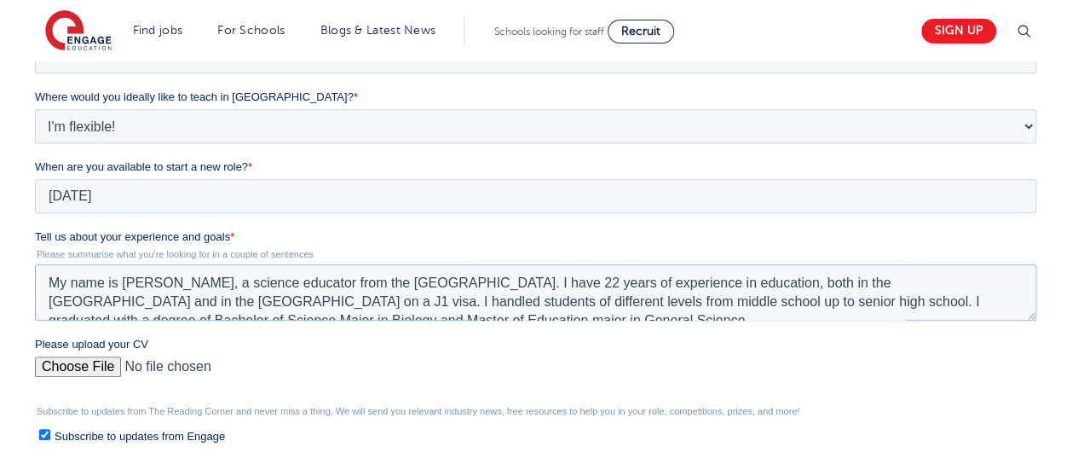
click at [228, 285] on textarea "My name is Ronald Campos, a science educator from the Philippines. I have 22 ye…" at bounding box center [535, 292] width 1001 height 56
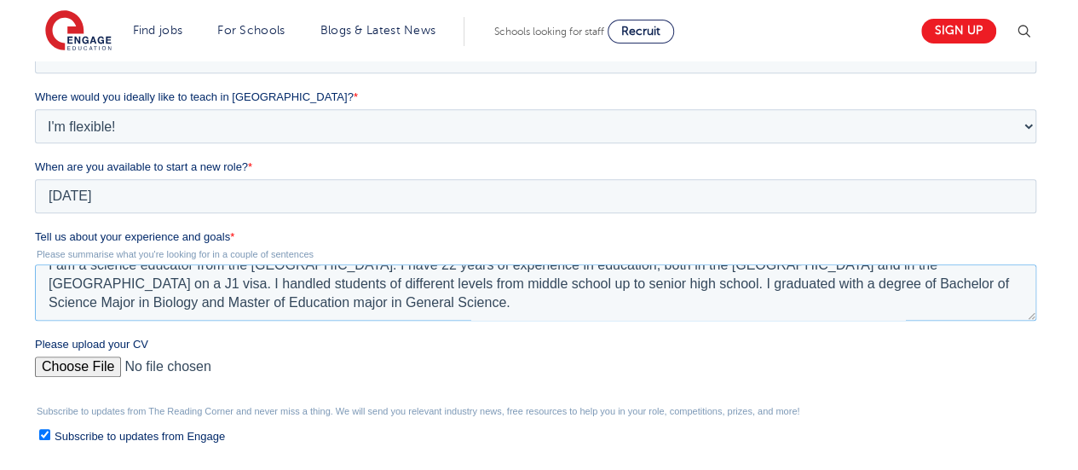
scroll to position [27, 0]
click at [903, 273] on textarea "I am a science educator from the Philippines. I have 22 years of experience in …" at bounding box center [535, 292] width 1001 height 56
click at [134, 296] on textarea "I am a science educator from the Philippines. I have 22 years of experience in …" at bounding box center [535, 292] width 1001 height 56
click at [276, 351] on label "Please upload your CV" at bounding box center [539, 344] width 1008 height 17
click at [276, 356] on input "Please upload your CV" at bounding box center [535, 373] width 1001 height 34
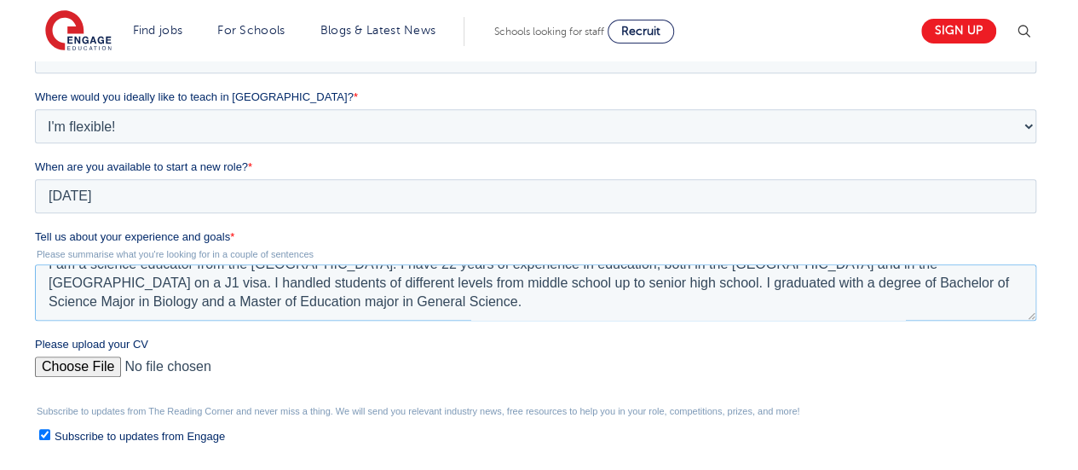
click at [910, 267] on textarea "I am a science educator from the Philippines. I have 22 years of experience in …" at bounding box center [535, 292] width 1001 height 56
type textarea "I am a science educator from the Philippines. I have 22 years of experience in …"
click at [99, 367] on input "Please upload your CV" at bounding box center [535, 373] width 1001 height 34
click at [100, 366] on input "Please upload your CV" at bounding box center [535, 373] width 1001 height 34
type input "C:\fakepath\RONALD_CAMPOS_RESUME.pdf"
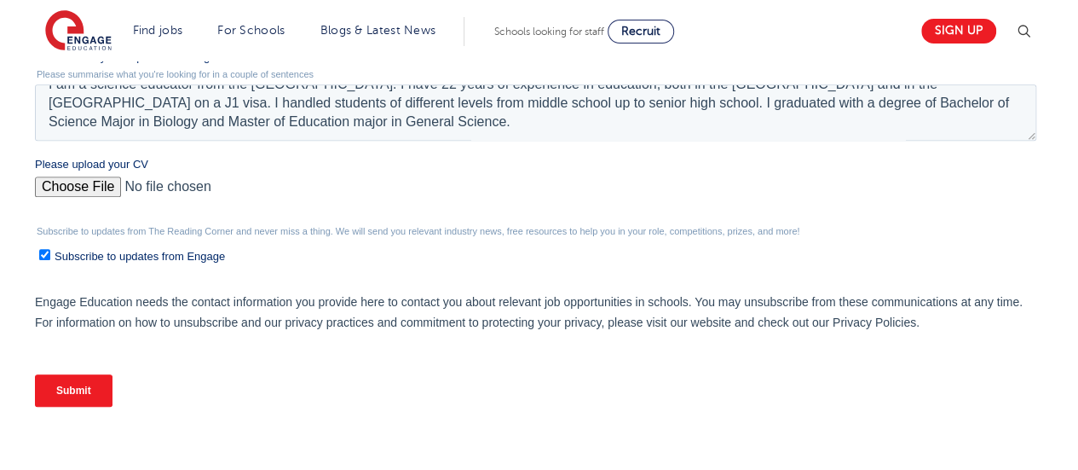
scroll to position [676, 0]
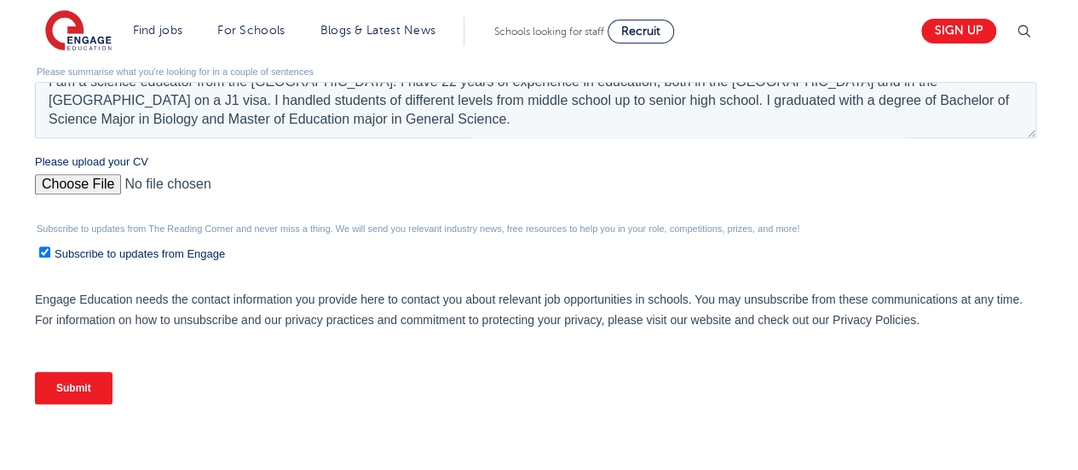
click at [73, 387] on input "Submit" at bounding box center [74, 388] width 78 height 32
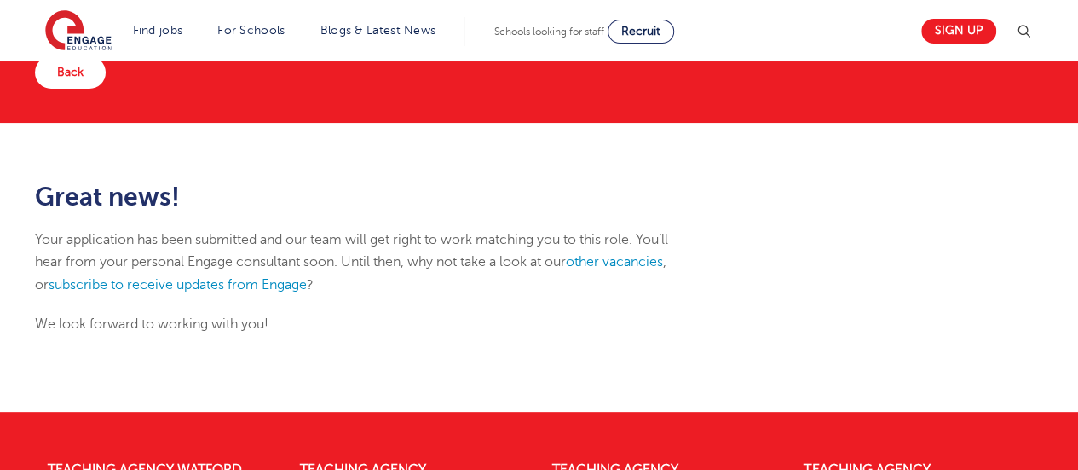
scroll to position [126, 0]
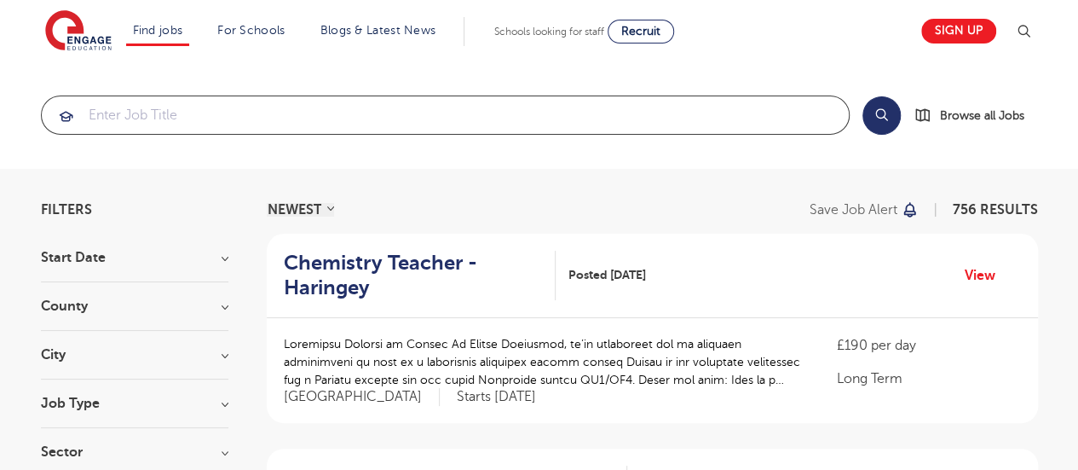
click at [185, 120] on input "search" at bounding box center [445, 114] width 807 height 37
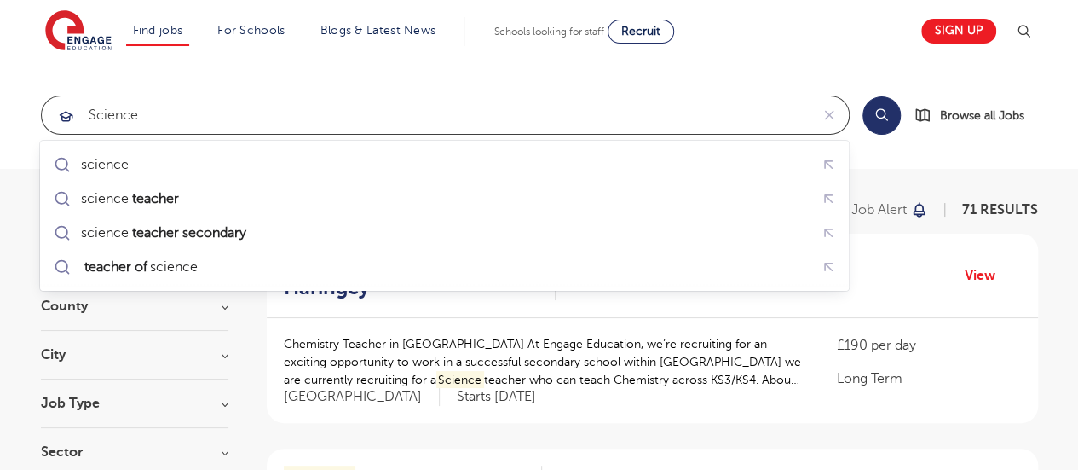
click at [206, 201] on div "science teacher" at bounding box center [444, 199] width 788 height 26
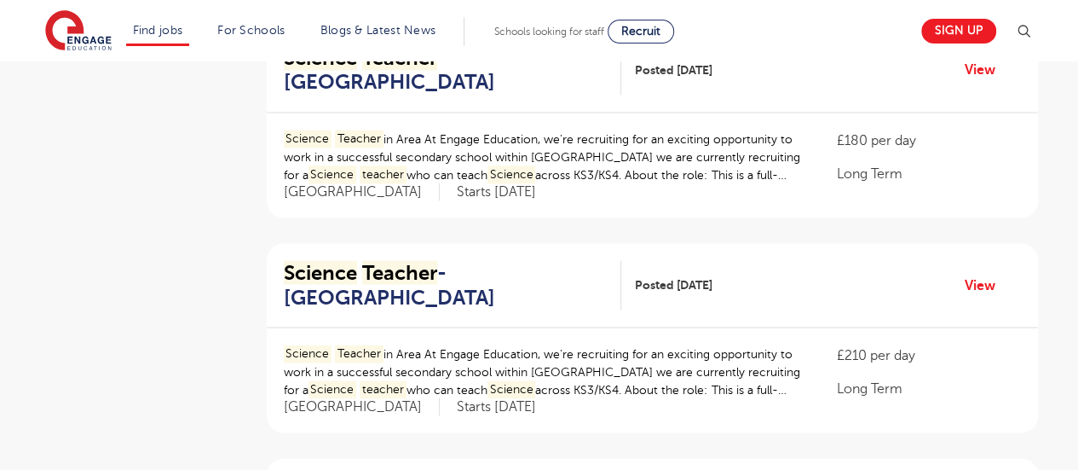
scroll to position [1484, 0]
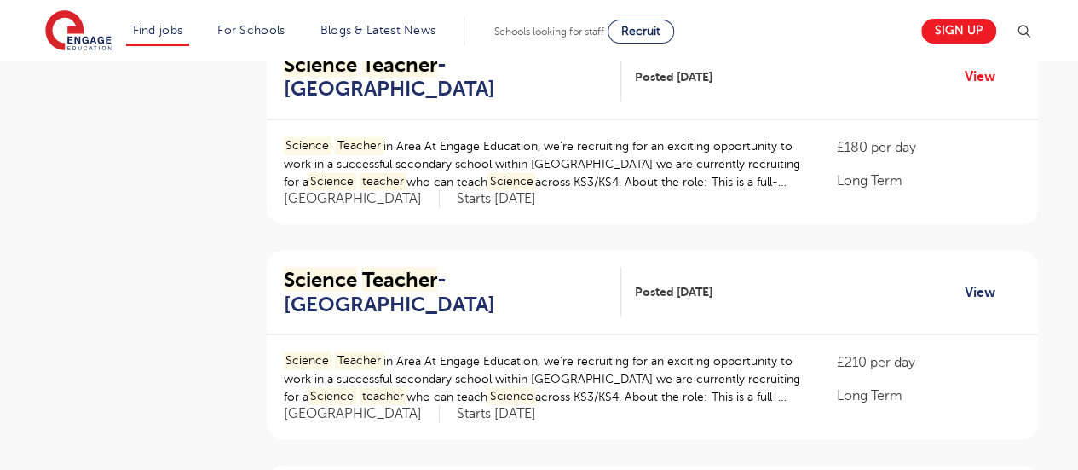
type input "science teacher"
click at [976, 287] on link "View" at bounding box center [986, 291] width 43 height 22
